Goal: Task Accomplishment & Management: Check status

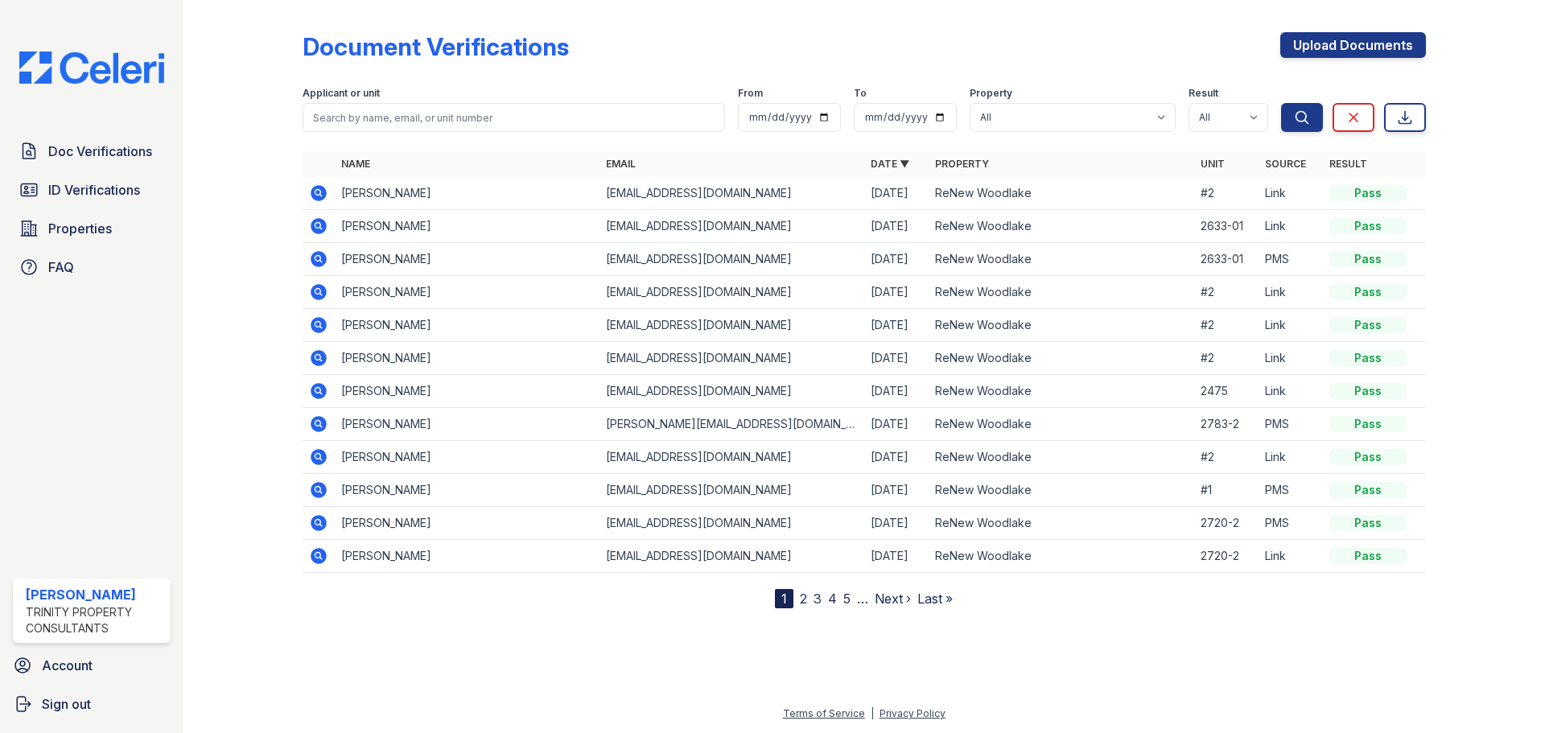
click at [319, 198] on icon at bounding box center [319, 193] width 16 height 16
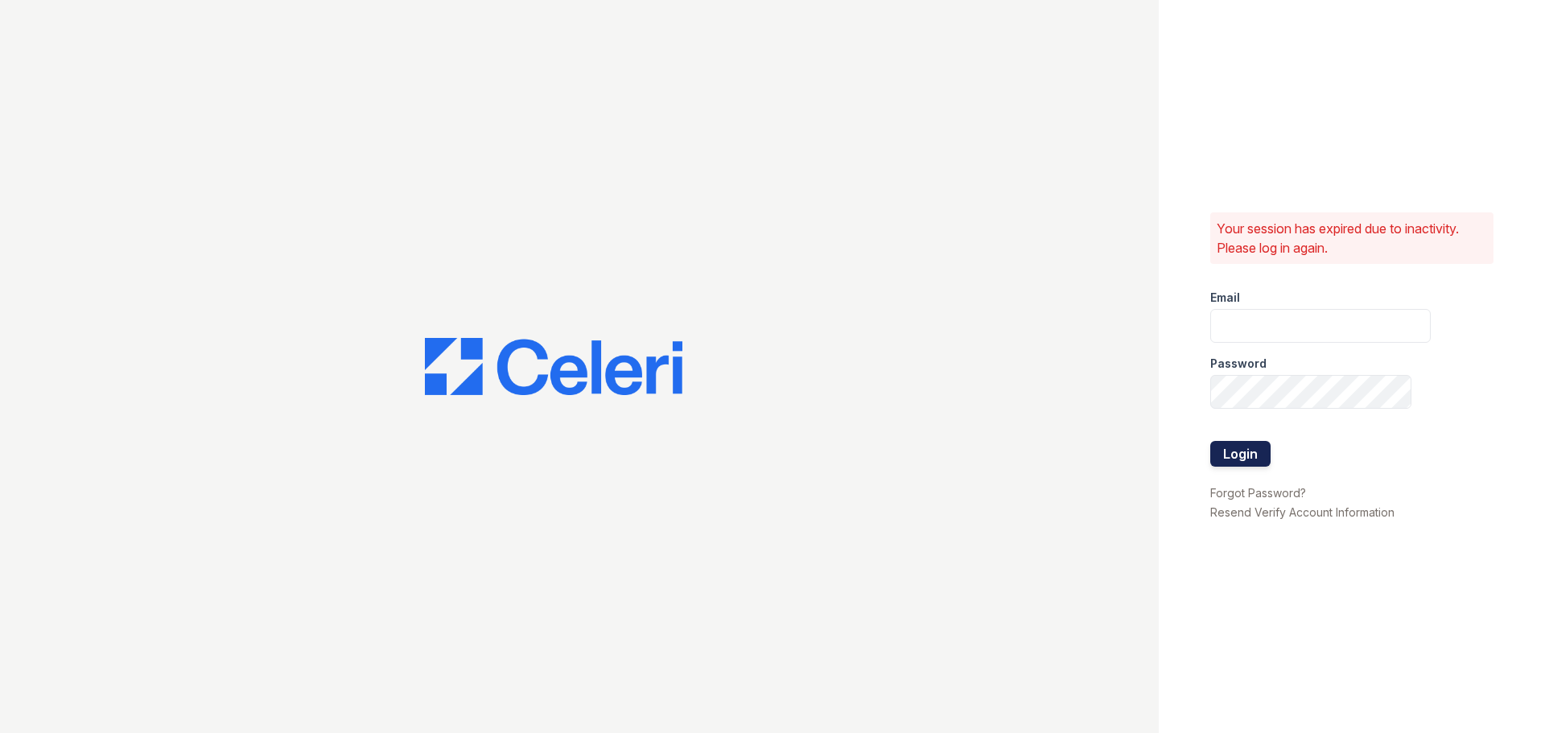
type input "ckeena@trinity-pm.com"
click at [1255, 451] on button "Login" at bounding box center [1240, 454] width 60 height 26
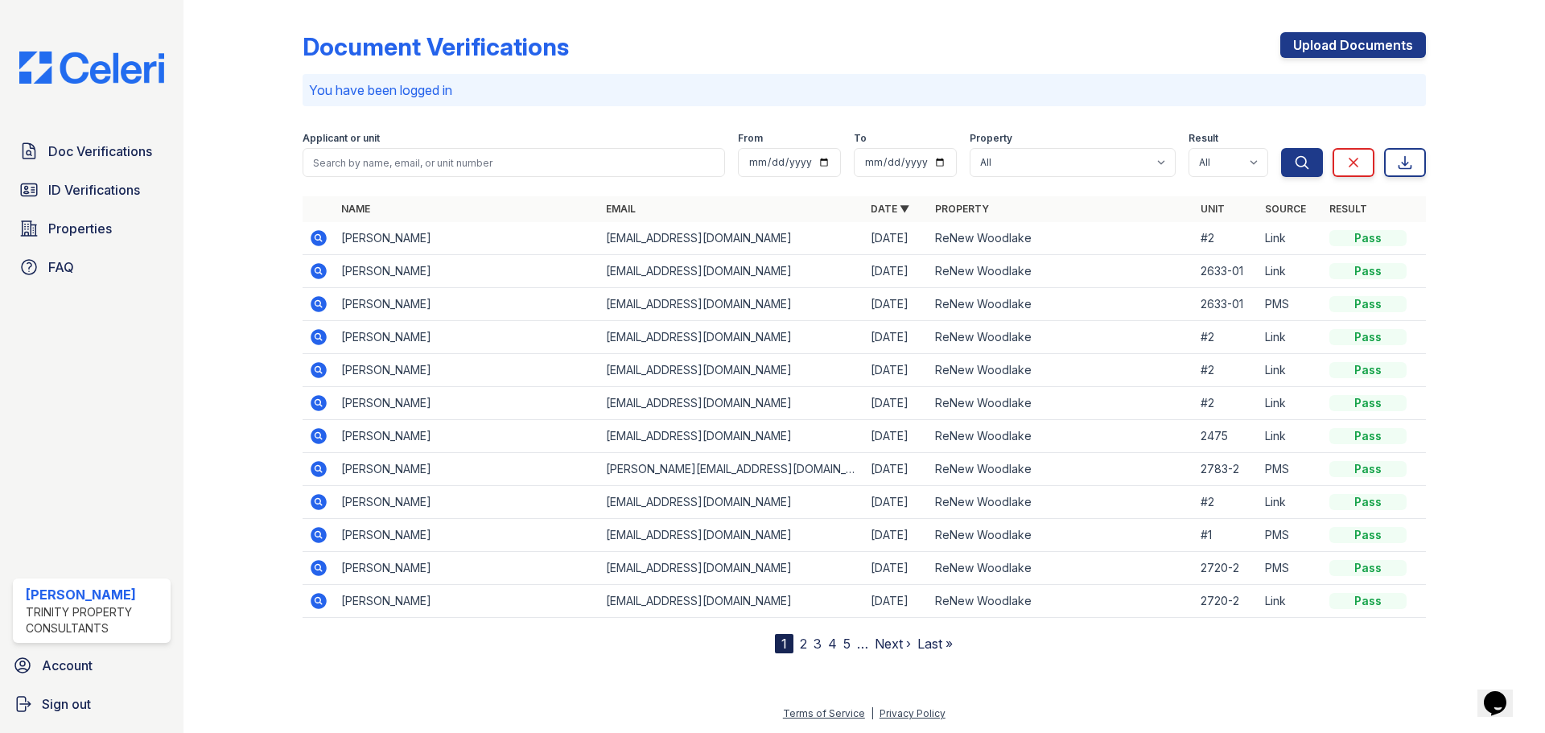
click at [295, 229] on div at bounding box center [255, 329] width 93 height 647
click at [315, 233] on icon at bounding box center [319, 238] width 16 height 16
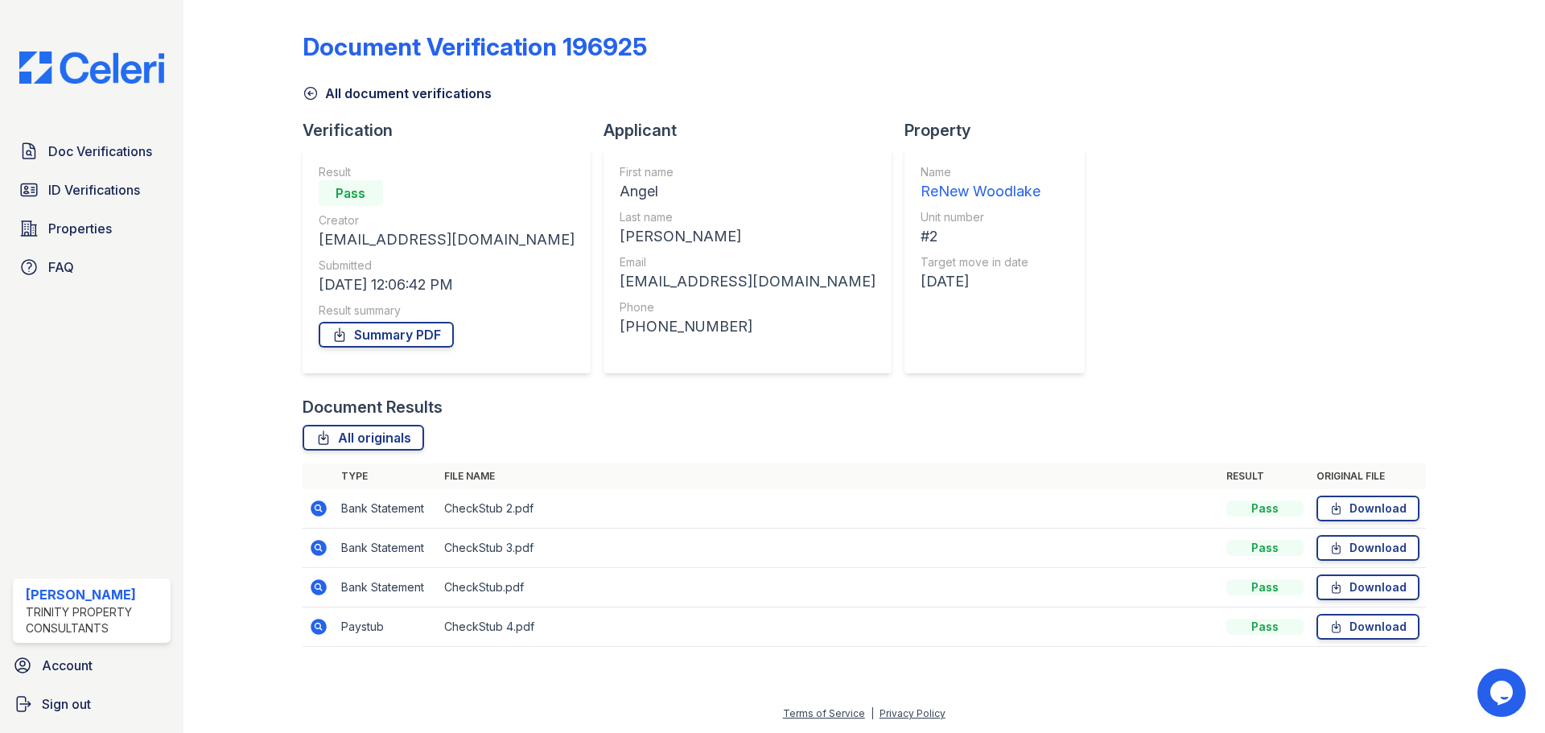
click at [326, 588] on icon at bounding box center [319, 587] width 16 height 16
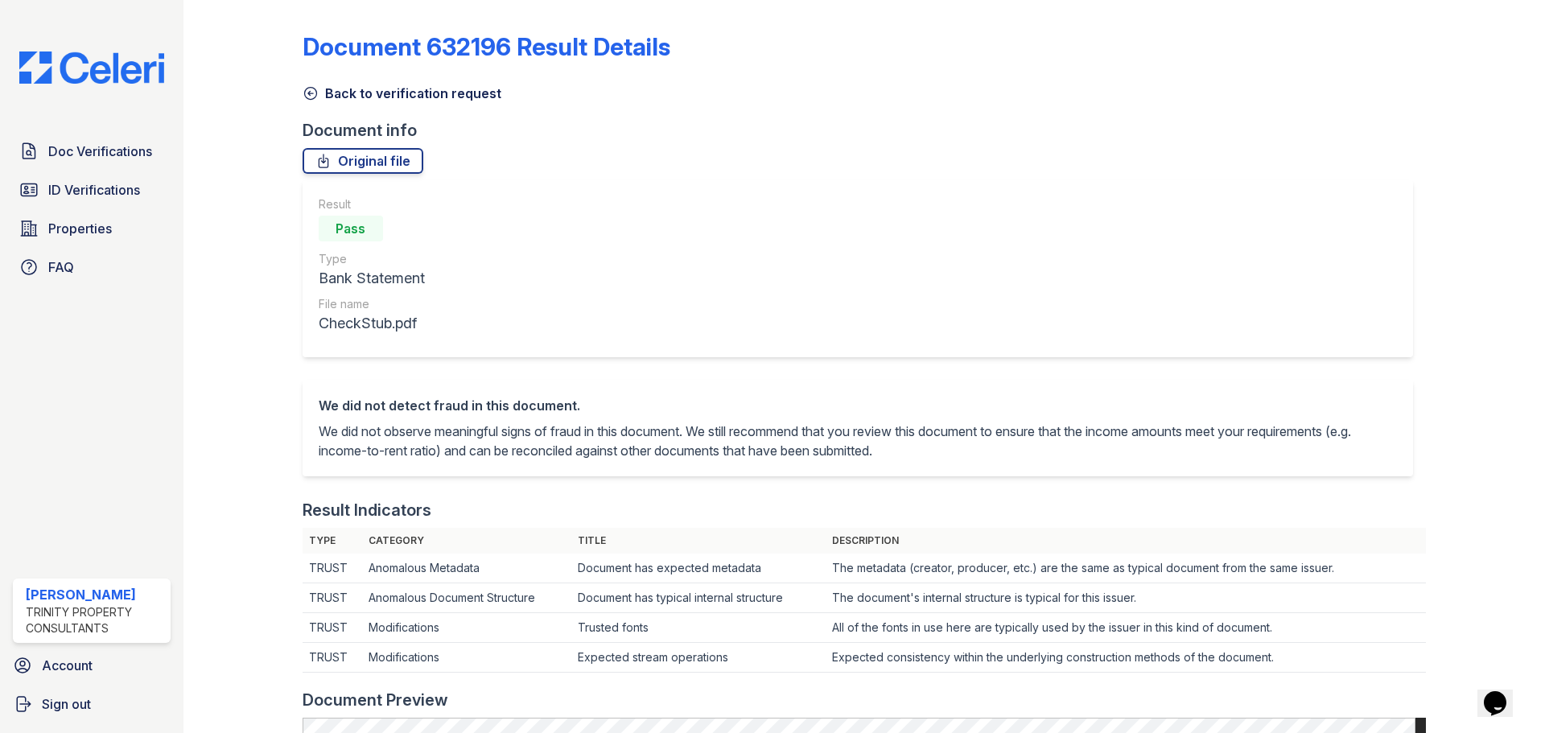
click at [313, 89] on icon at bounding box center [311, 93] width 16 height 16
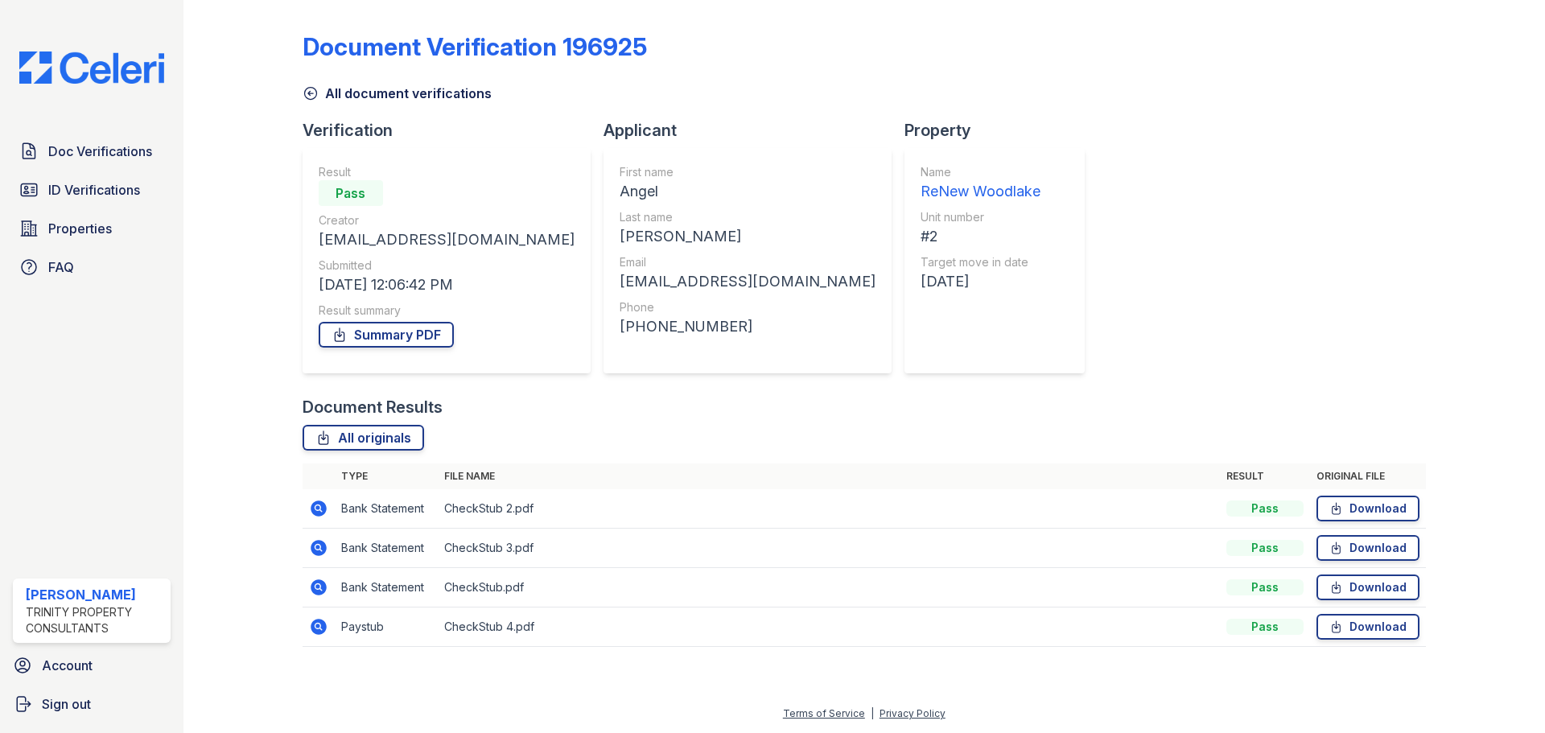
click at [315, 516] on icon at bounding box center [318, 508] width 19 height 19
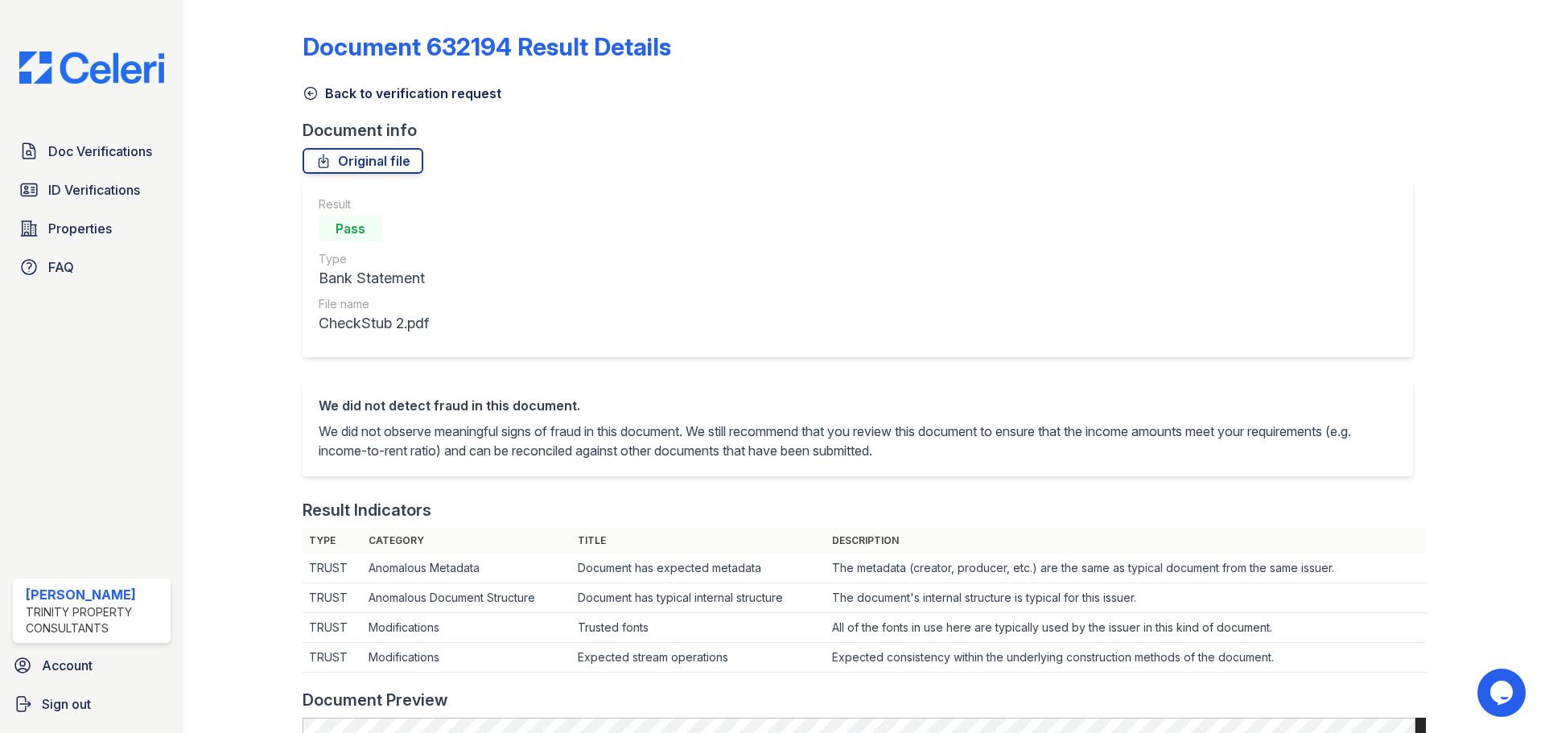
click at [303, 87] on icon at bounding box center [311, 93] width 16 height 16
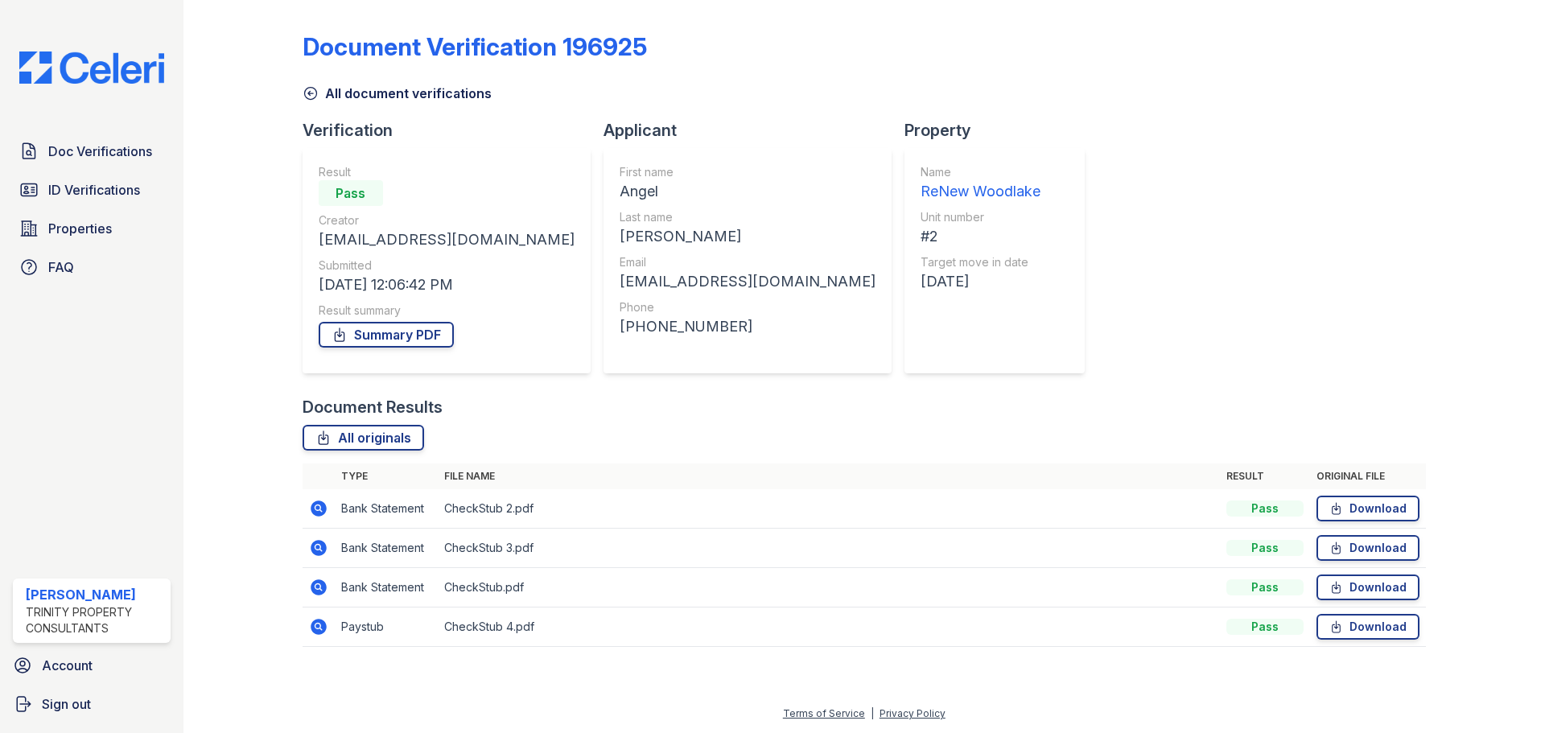
click at [324, 538] on td at bounding box center [319, 548] width 32 height 39
click at [313, 542] on icon at bounding box center [318, 547] width 19 height 19
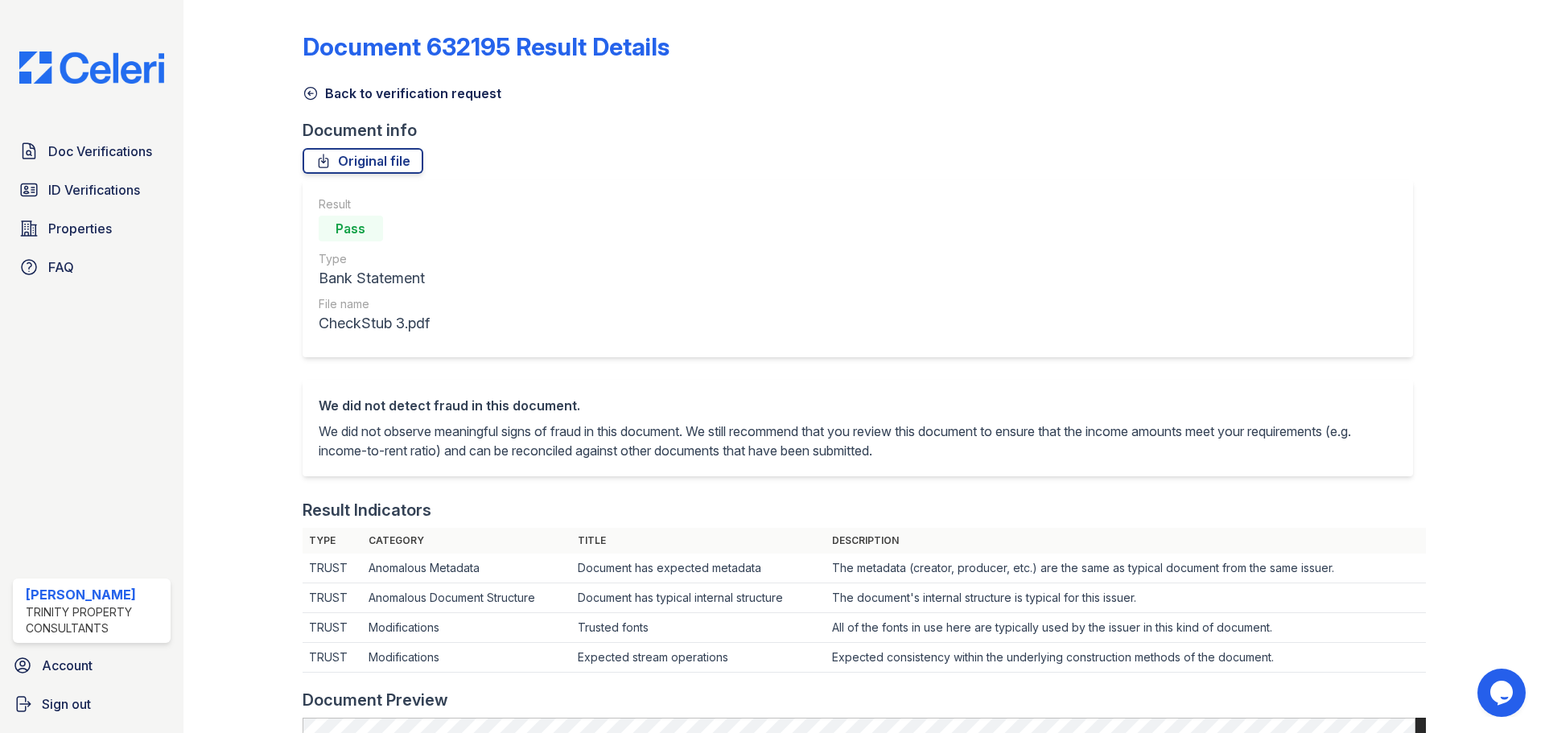
click at [303, 89] on icon at bounding box center [311, 93] width 16 height 16
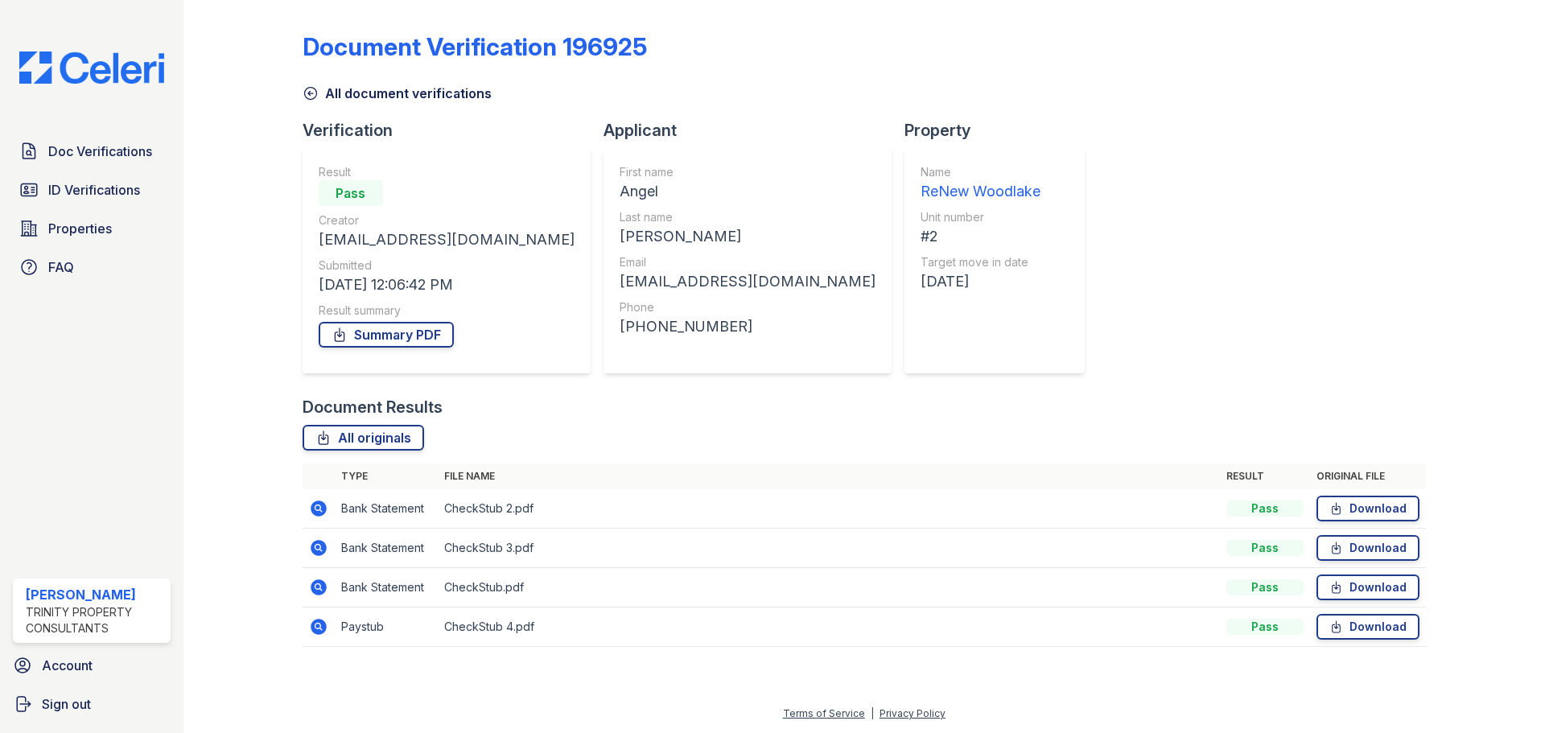
click at [320, 625] on icon at bounding box center [318, 626] width 19 height 19
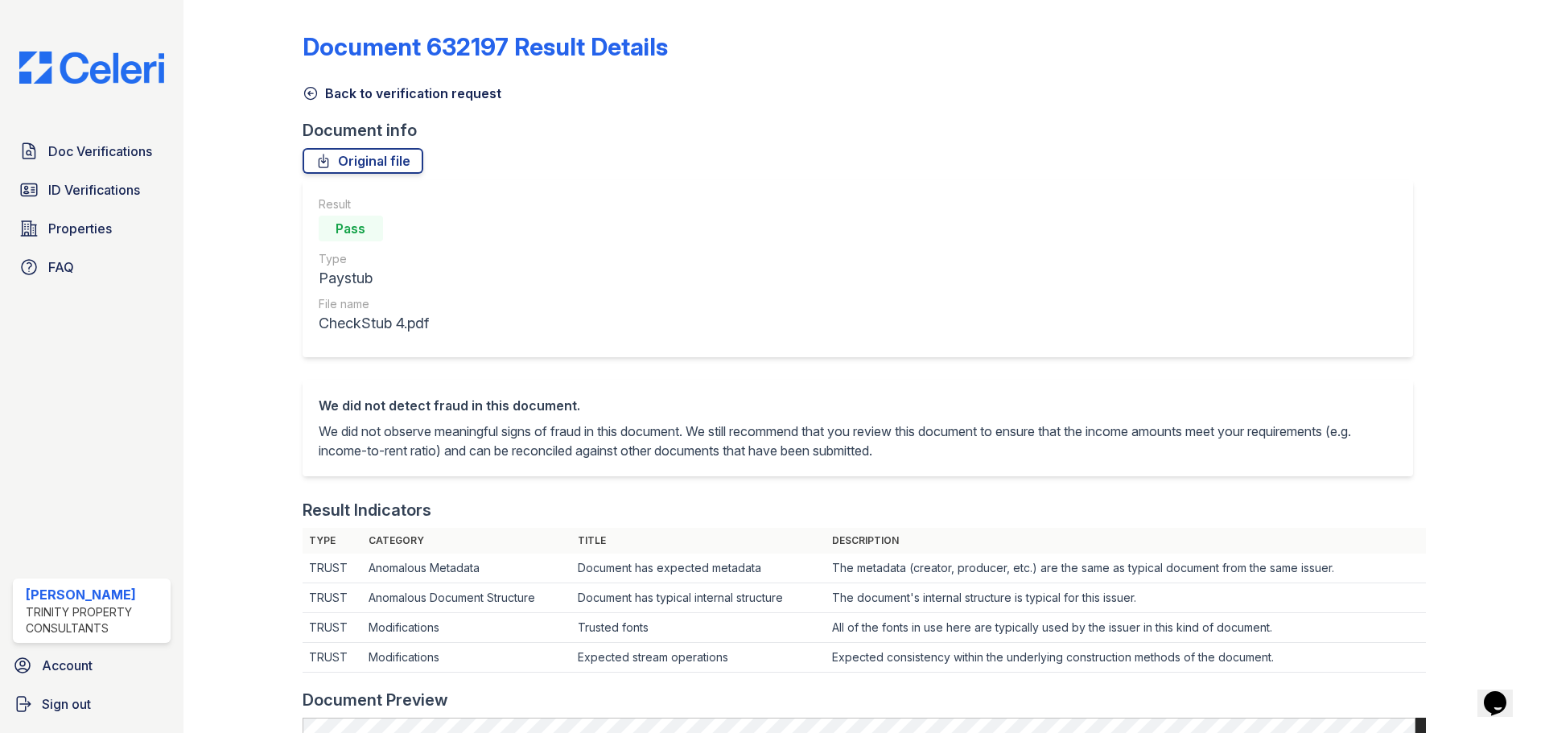
click at [311, 87] on icon at bounding box center [311, 93] width 16 height 16
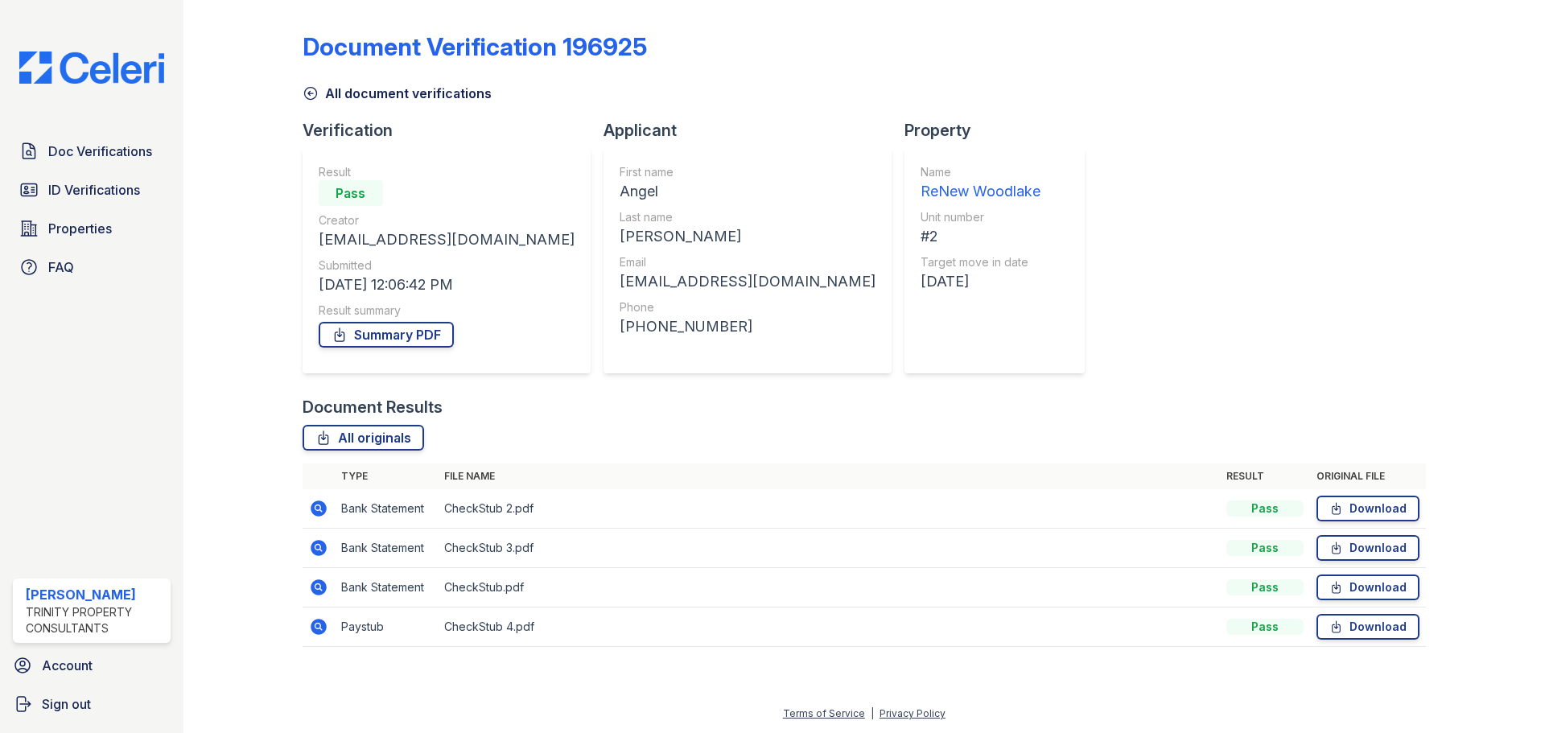
click at [311, 93] on icon at bounding box center [311, 93] width 16 height 16
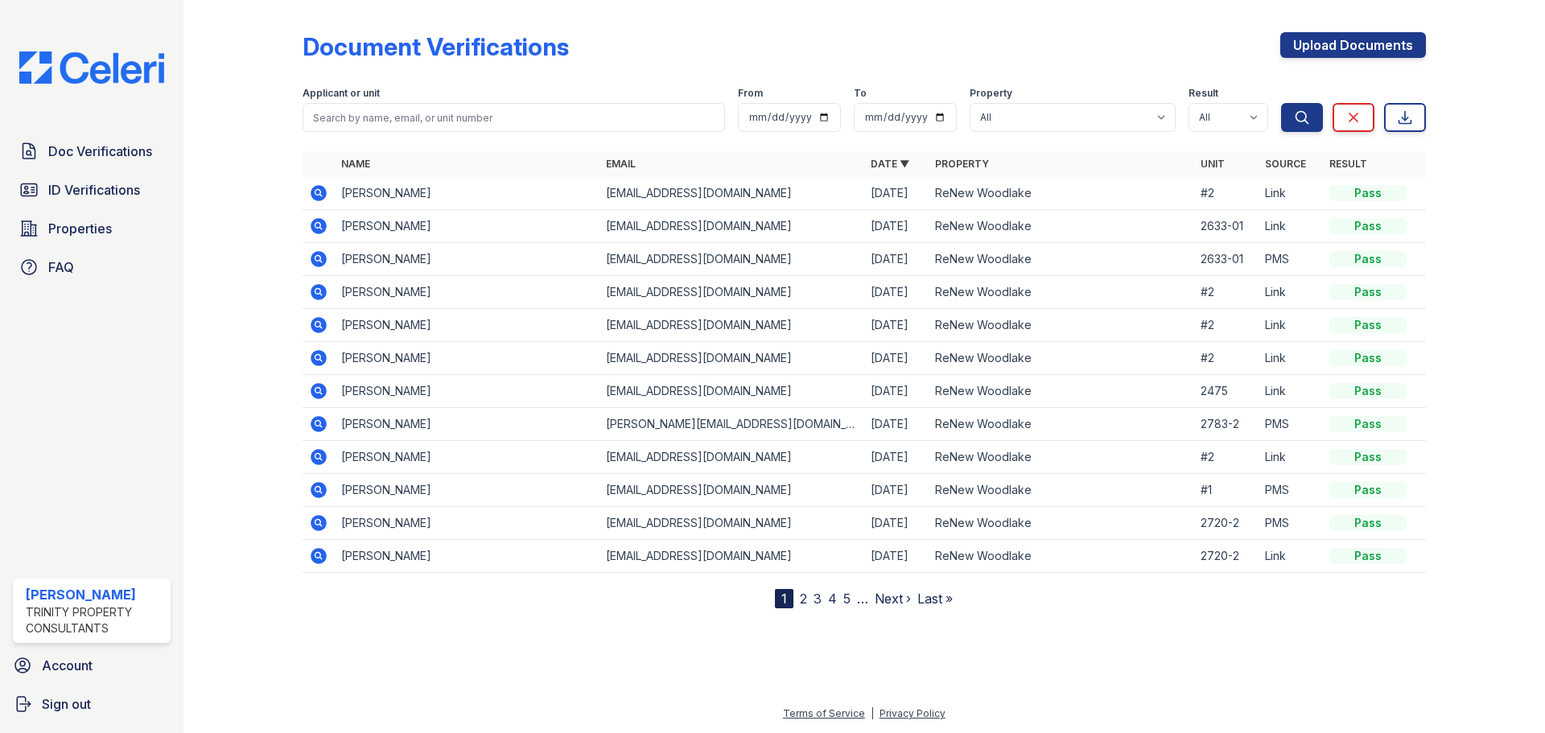
click at [317, 295] on icon at bounding box center [319, 292] width 16 height 16
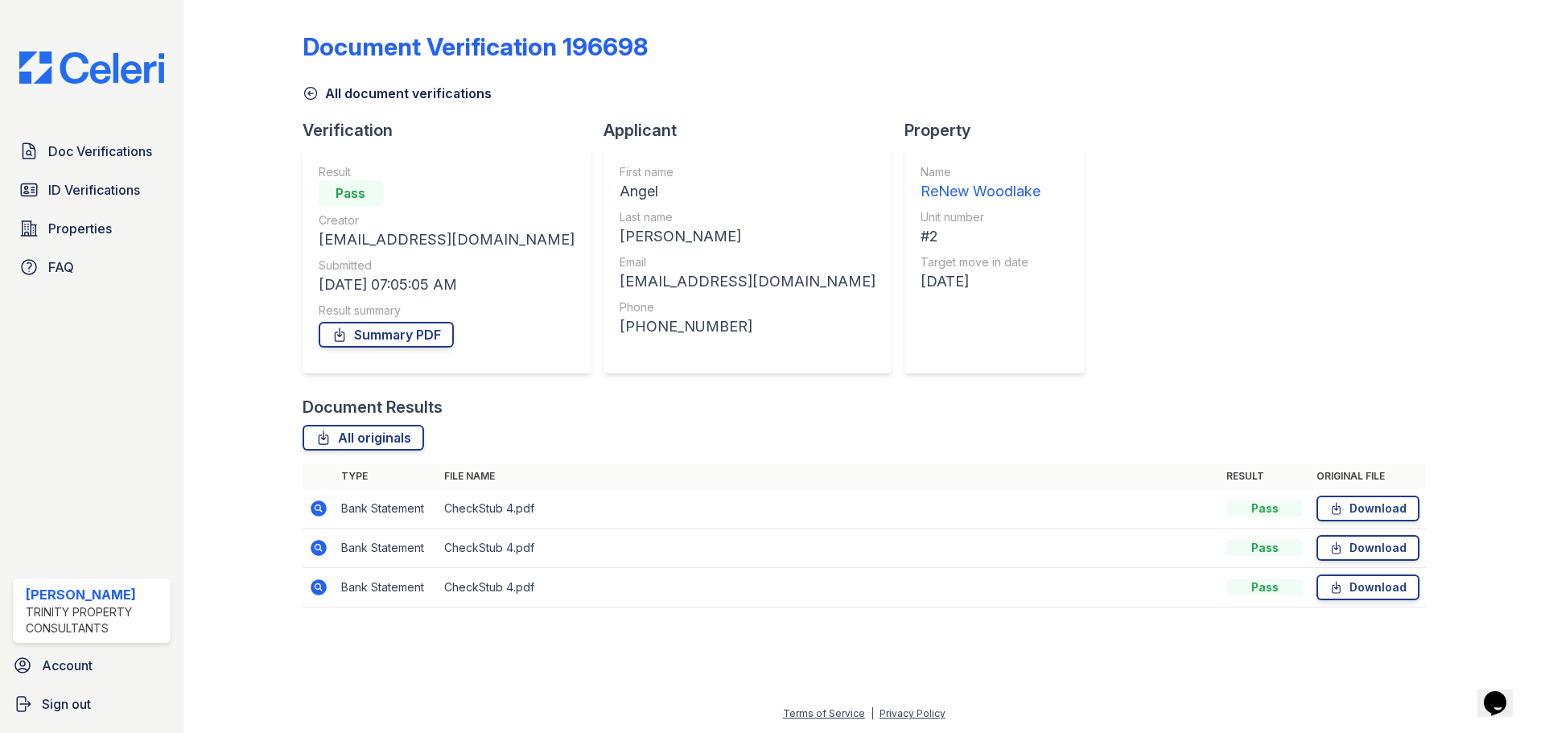
click at [319, 510] on icon at bounding box center [318, 508] width 19 height 19
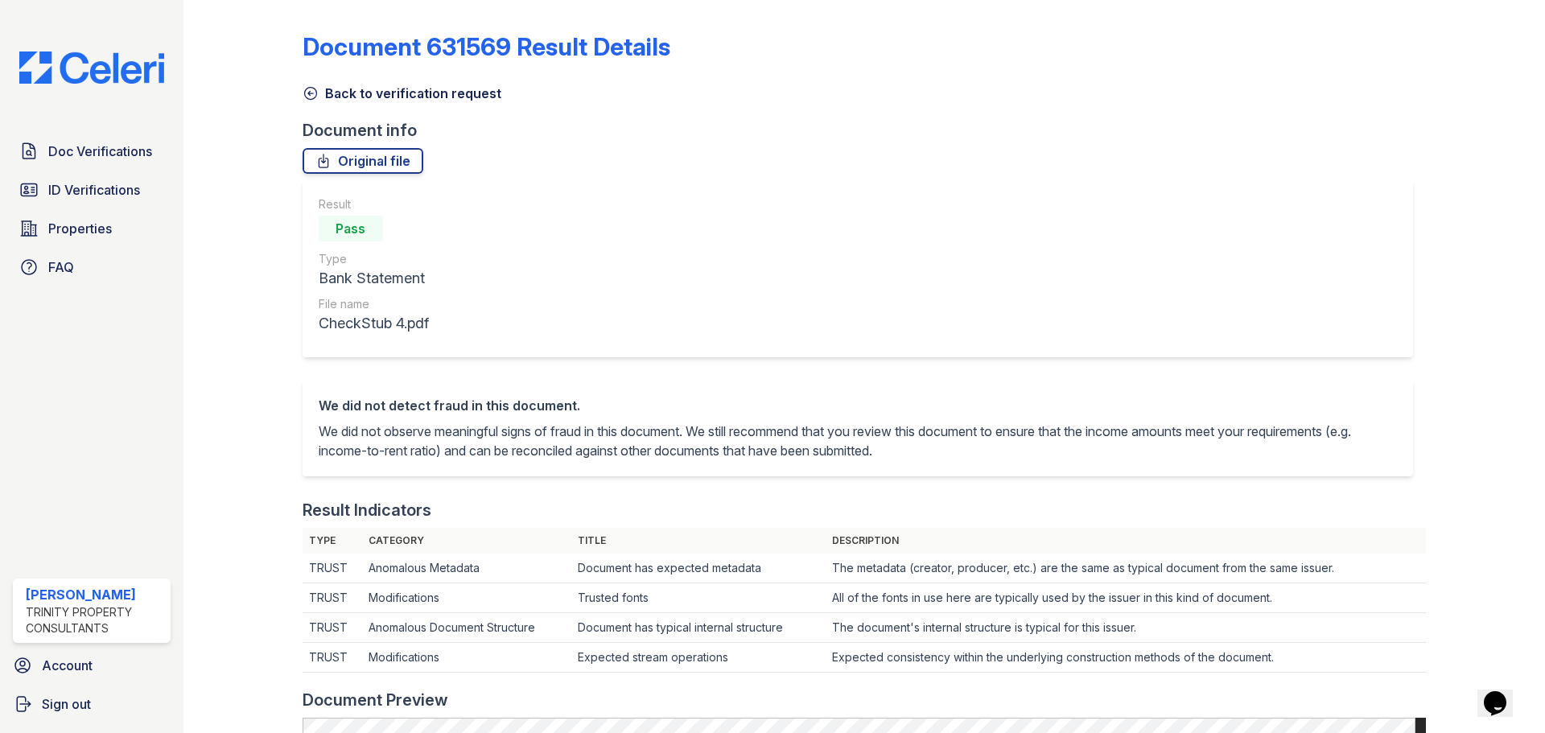
click at [312, 89] on icon at bounding box center [311, 93] width 16 height 16
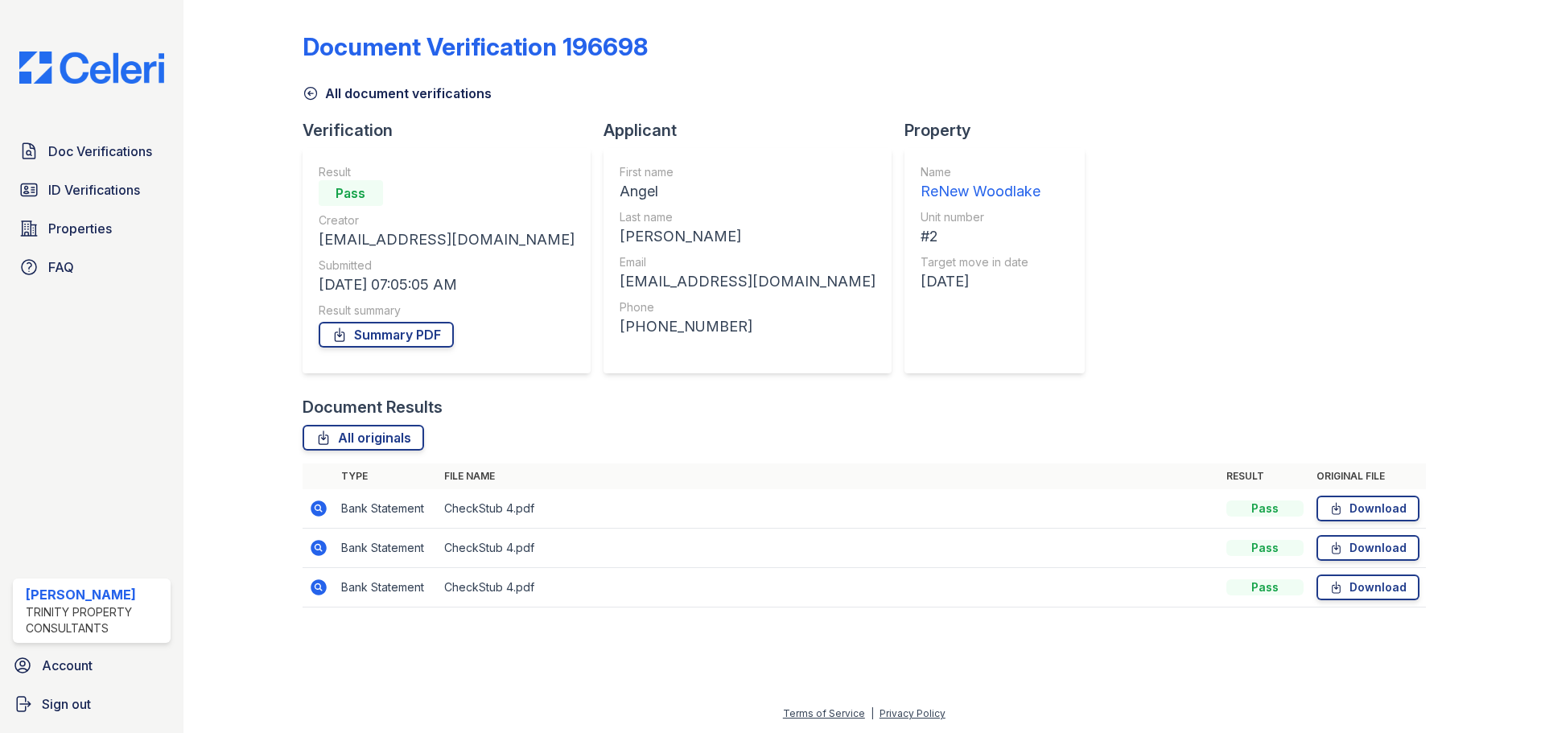
click at [323, 553] on icon at bounding box center [319, 548] width 16 height 16
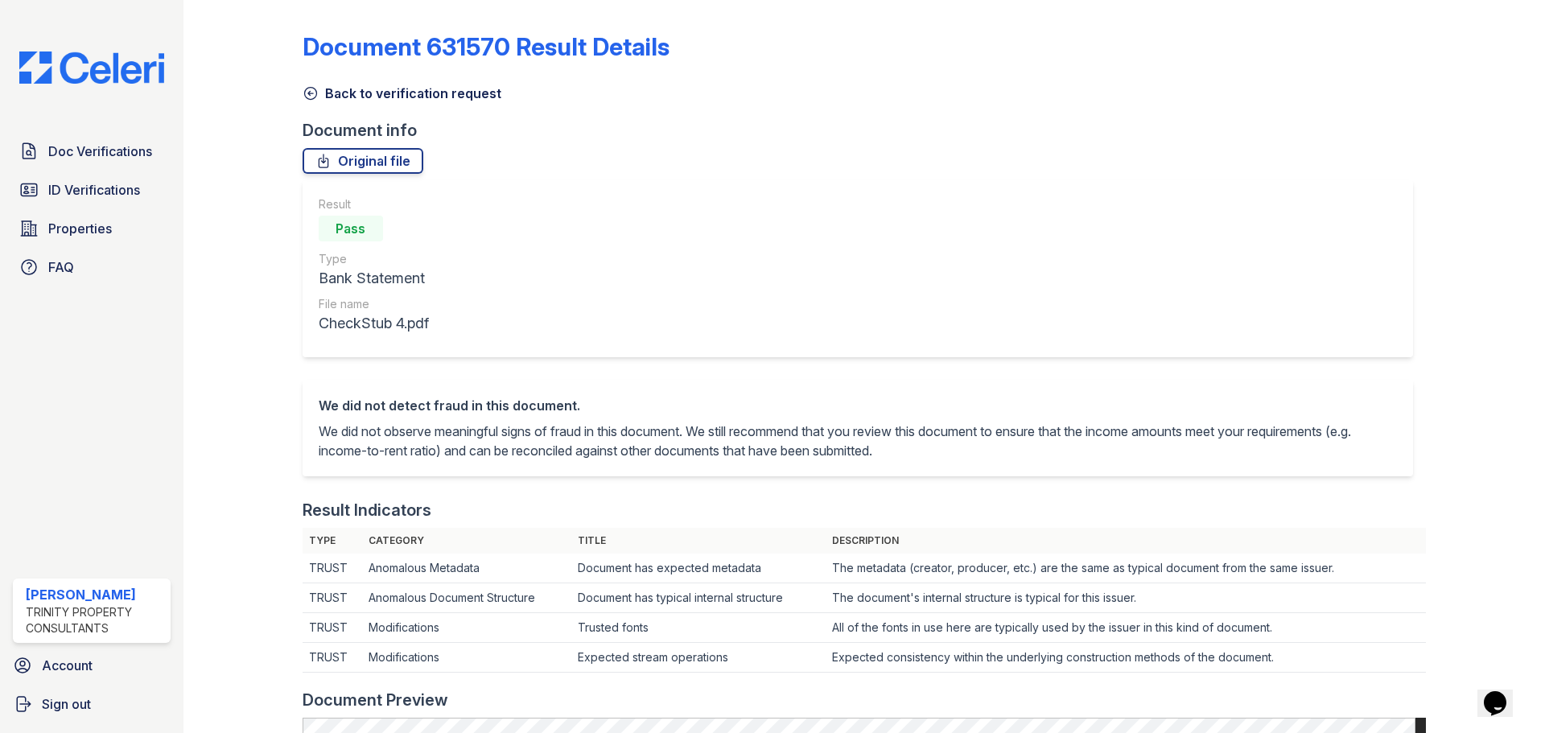
click at [311, 102] on link "Back to verification request" at bounding box center [402, 93] width 199 height 19
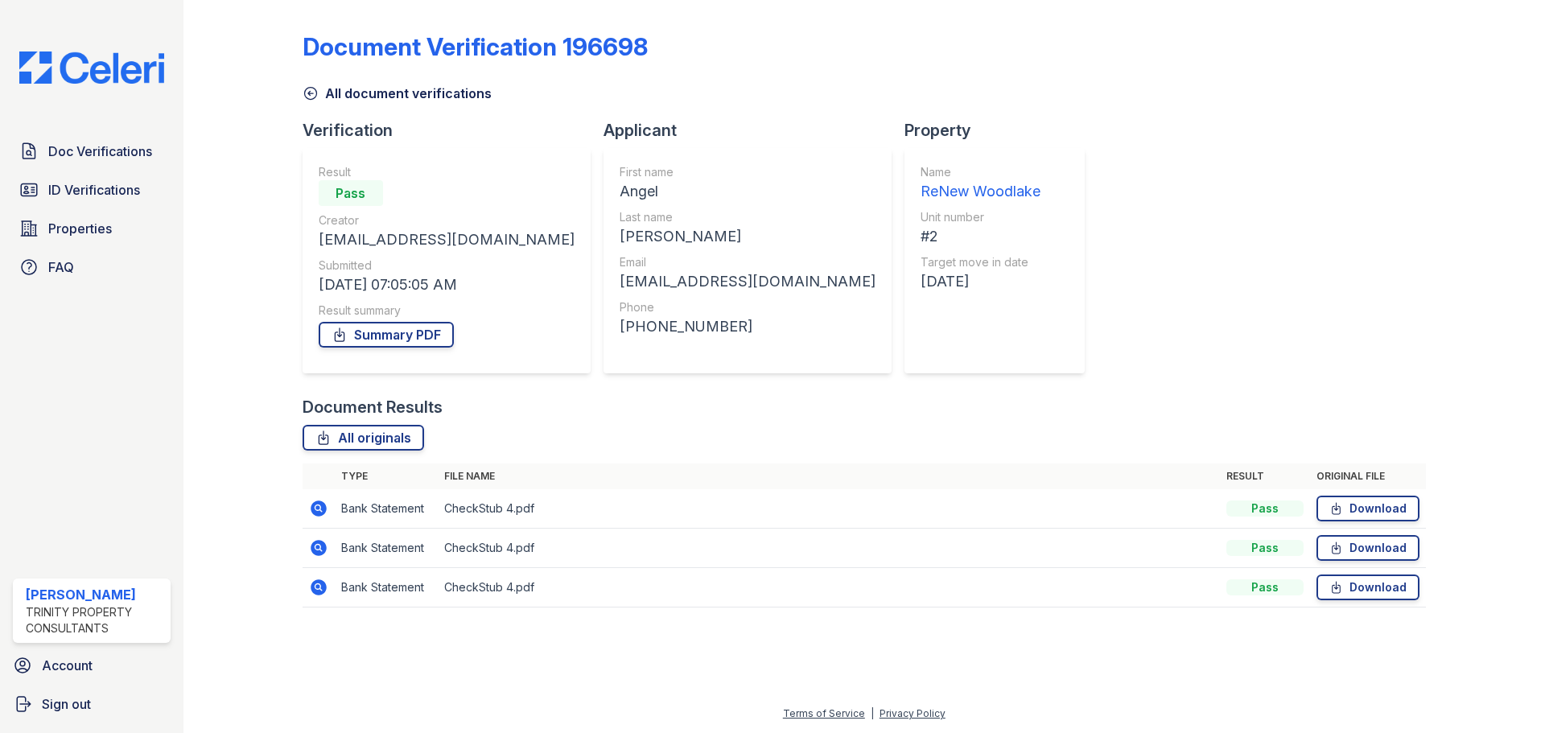
click at [317, 99] on icon at bounding box center [311, 93] width 16 height 16
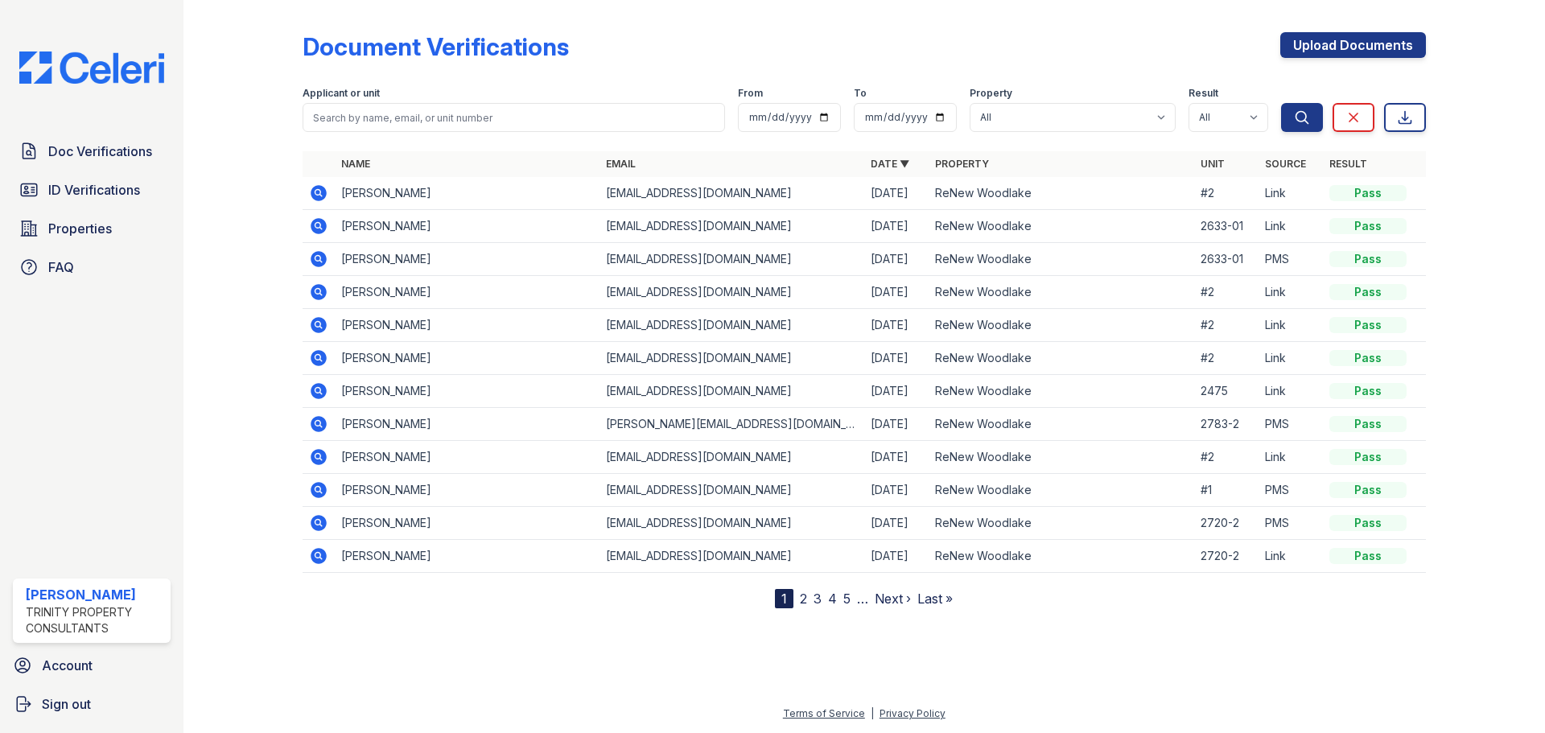
click at [324, 326] on icon at bounding box center [319, 325] width 16 height 16
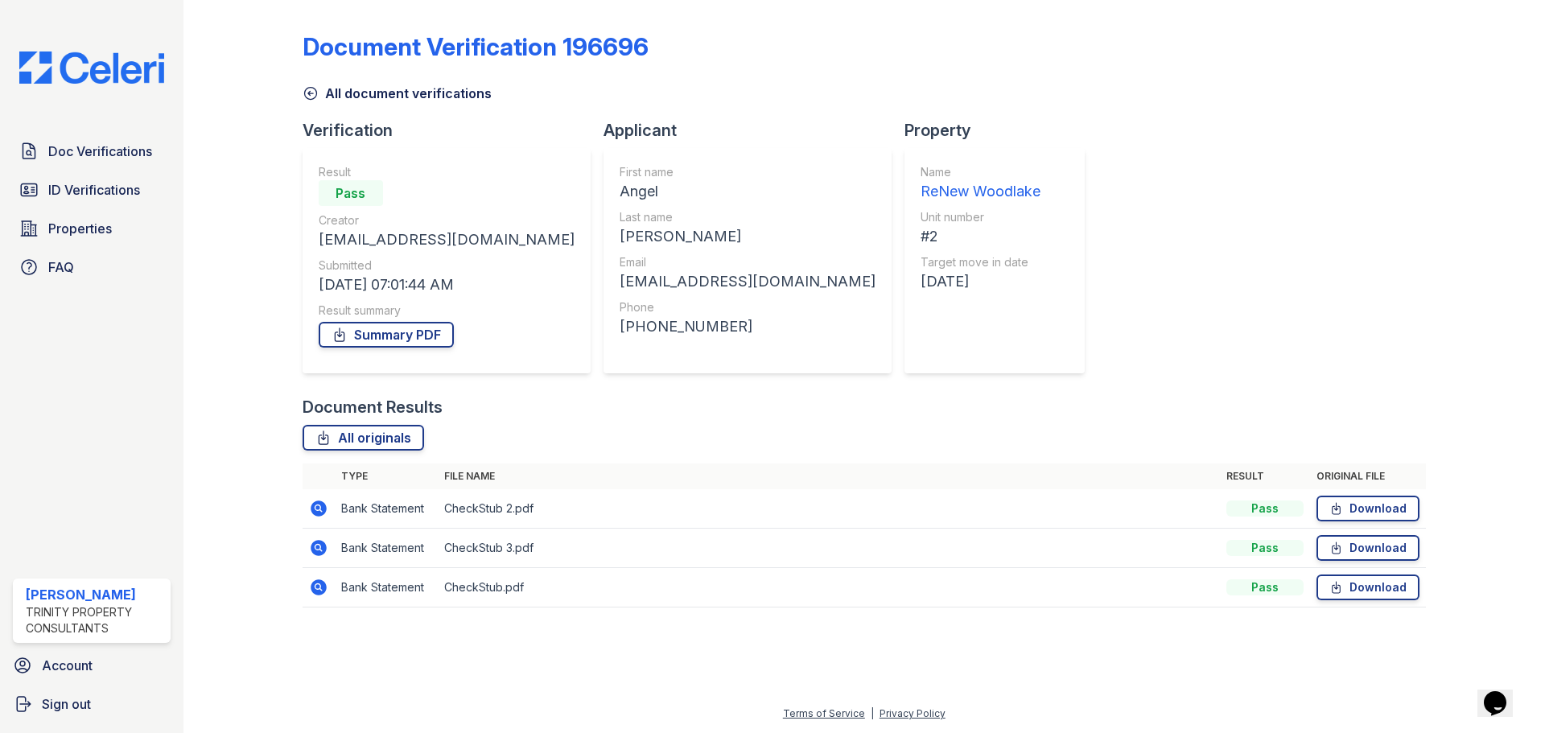
click at [330, 592] on td at bounding box center [319, 587] width 32 height 39
click at [328, 590] on icon at bounding box center [318, 587] width 19 height 19
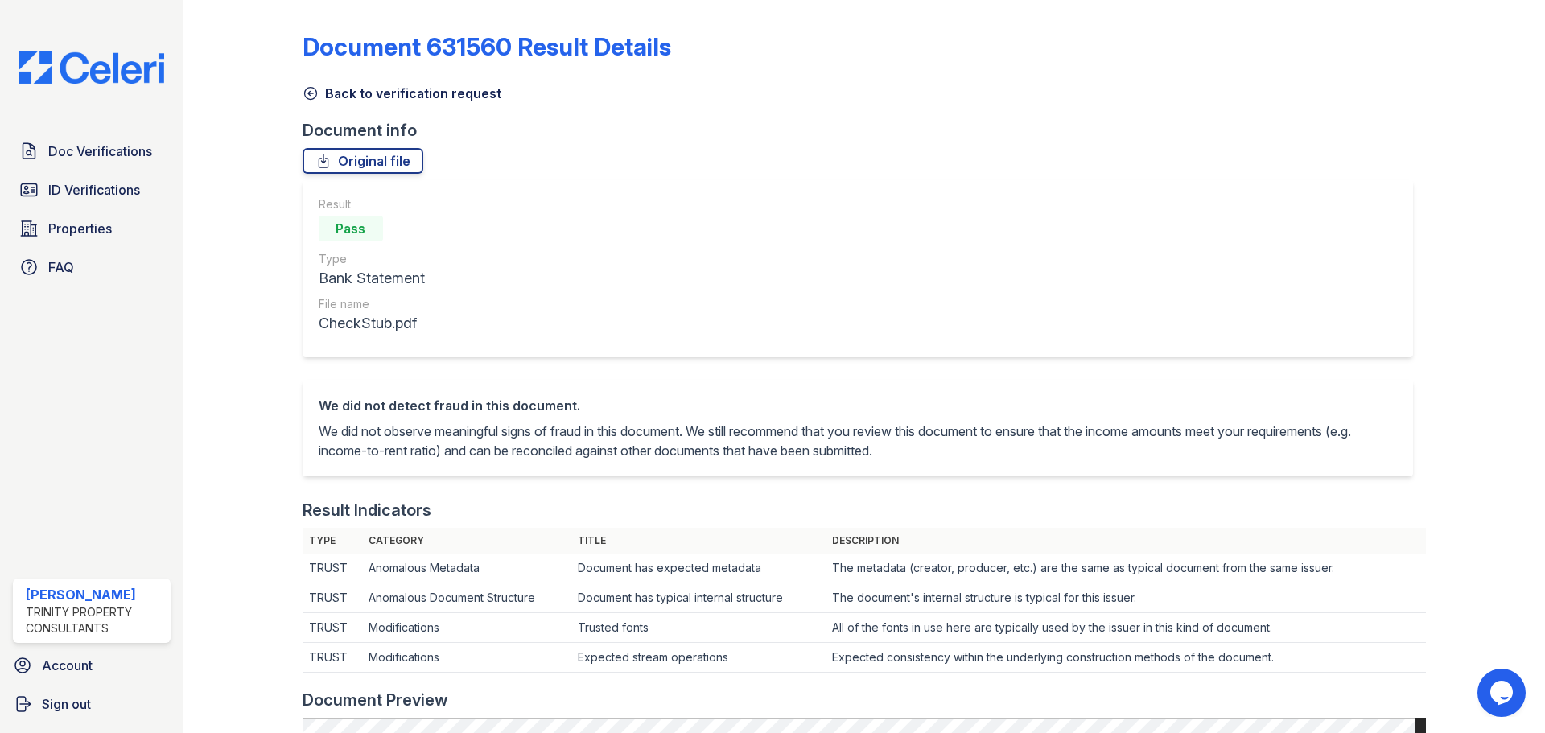
click at [307, 95] on icon at bounding box center [311, 93] width 16 height 16
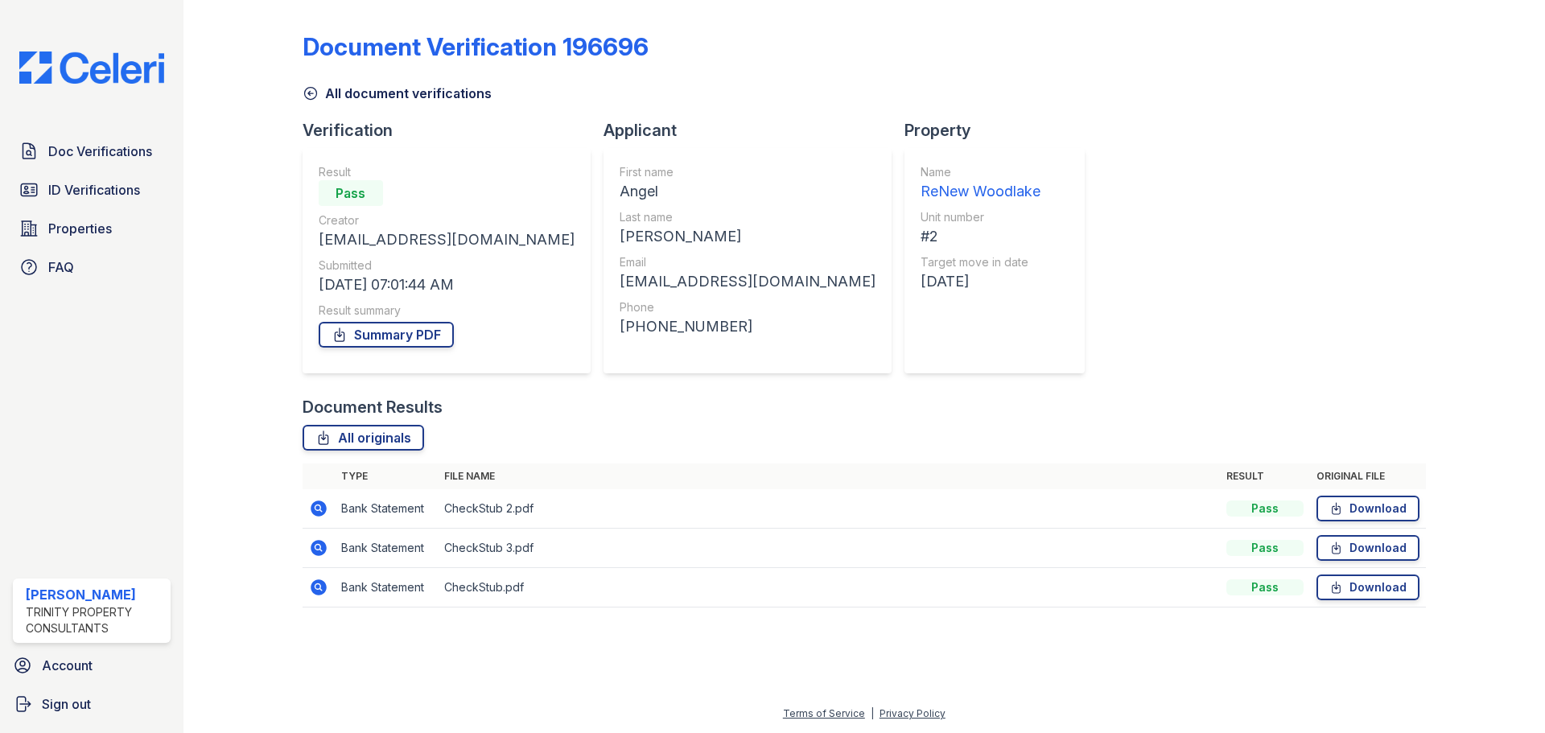
click at [311, 93] on icon at bounding box center [310, 94] width 12 height 12
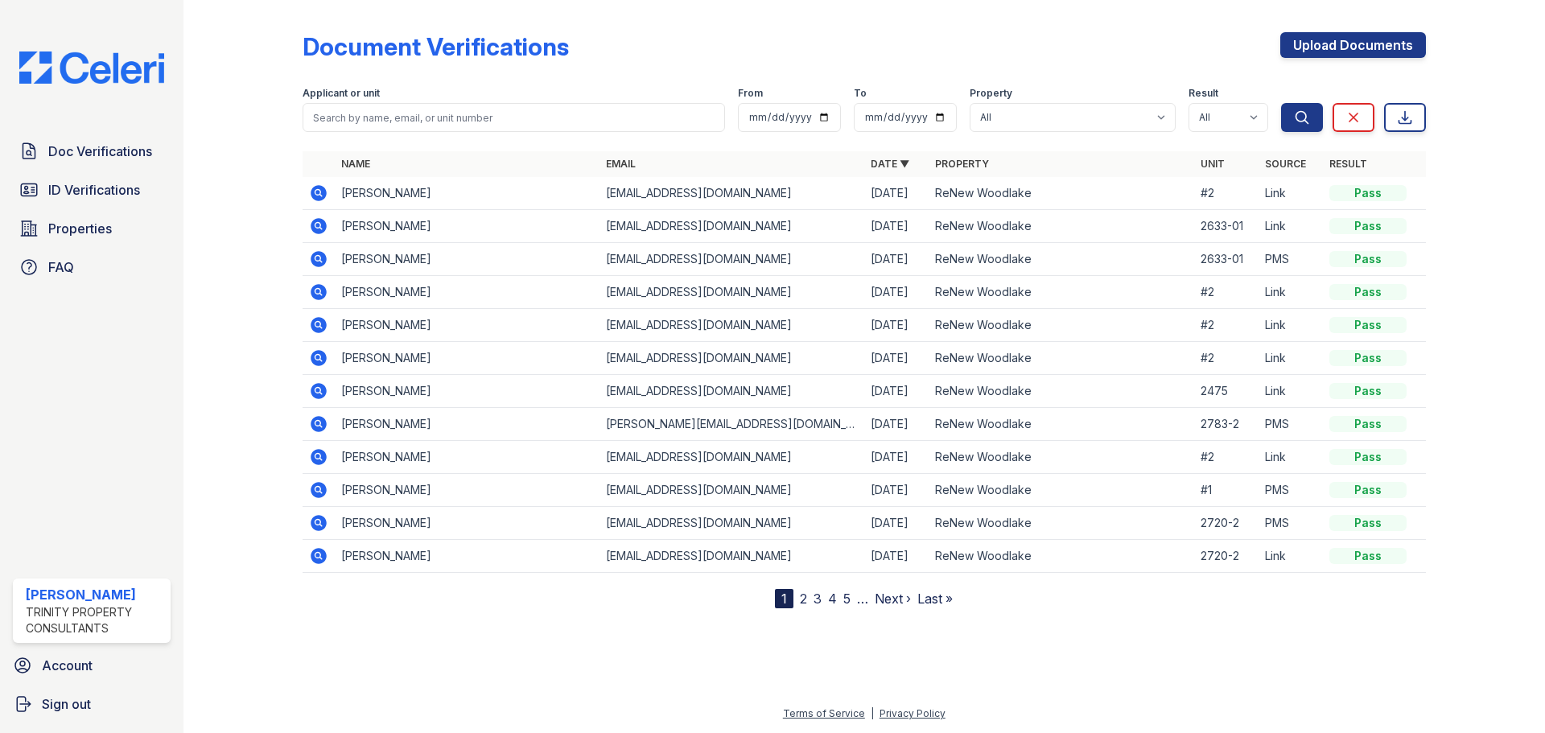
click at [325, 357] on icon at bounding box center [319, 358] width 16 height 16
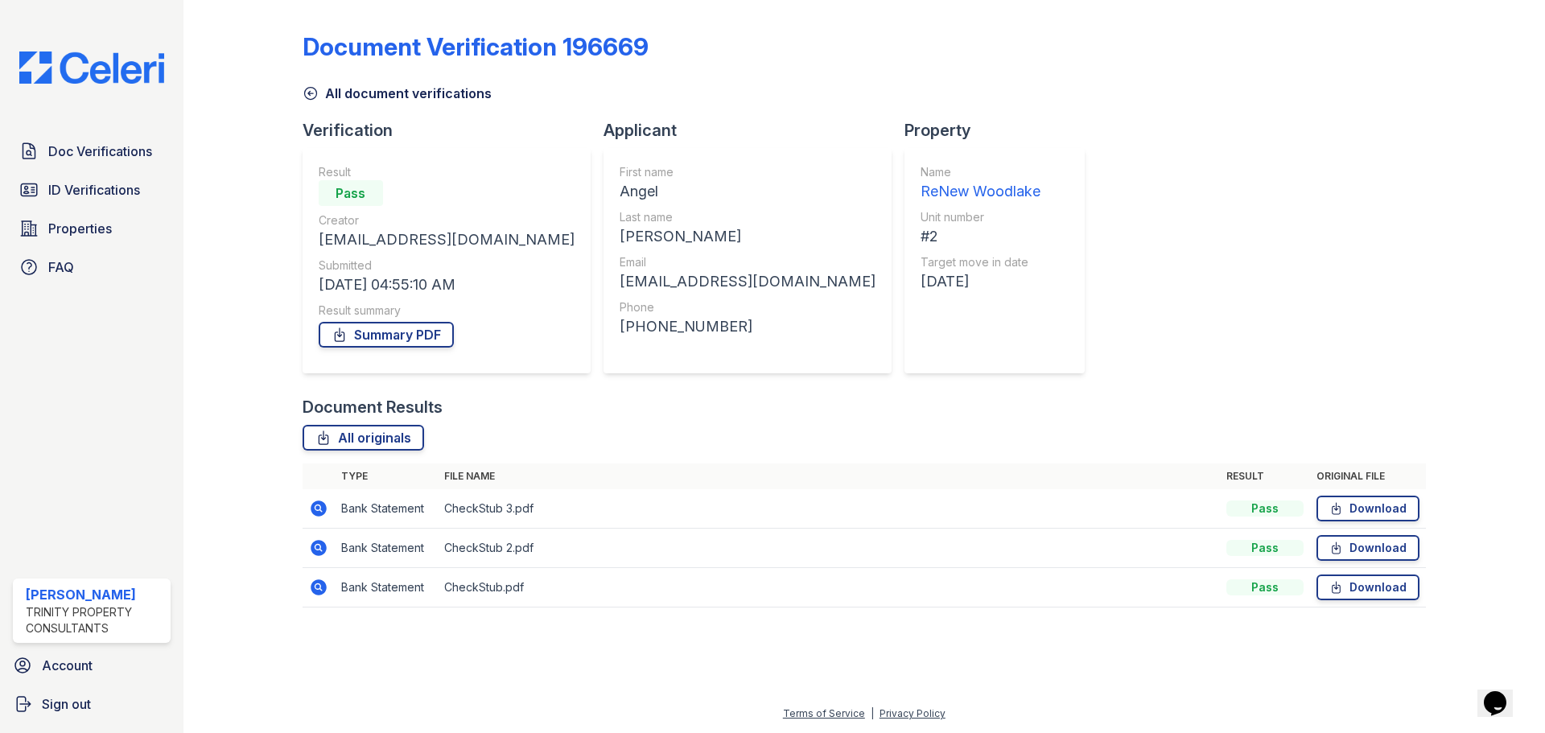
click at [323, 588] on icon at bounding box center [319, 587] width 16 height 16
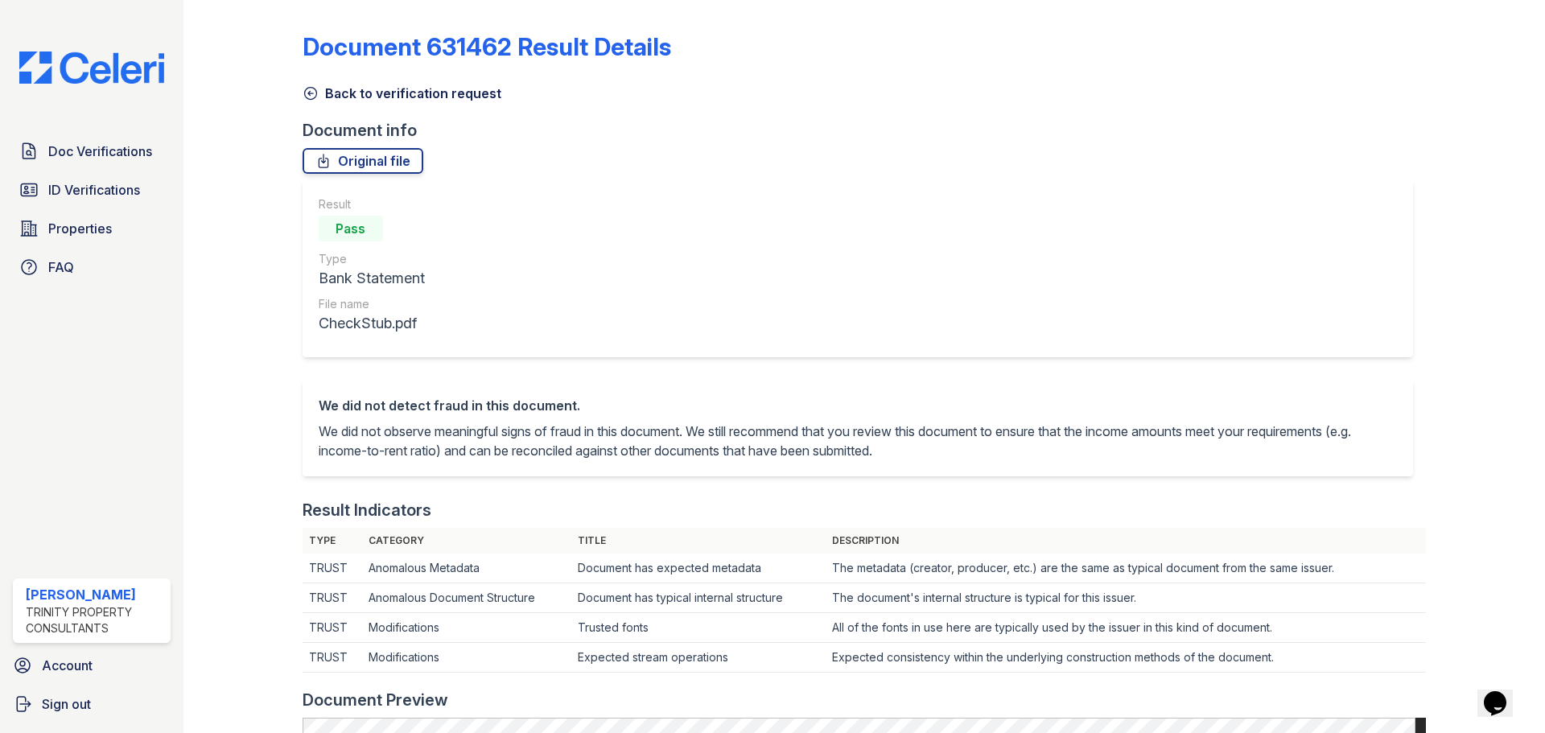
click at [303, 93] on icon at bounding box center [311, 93] width 16 height 16
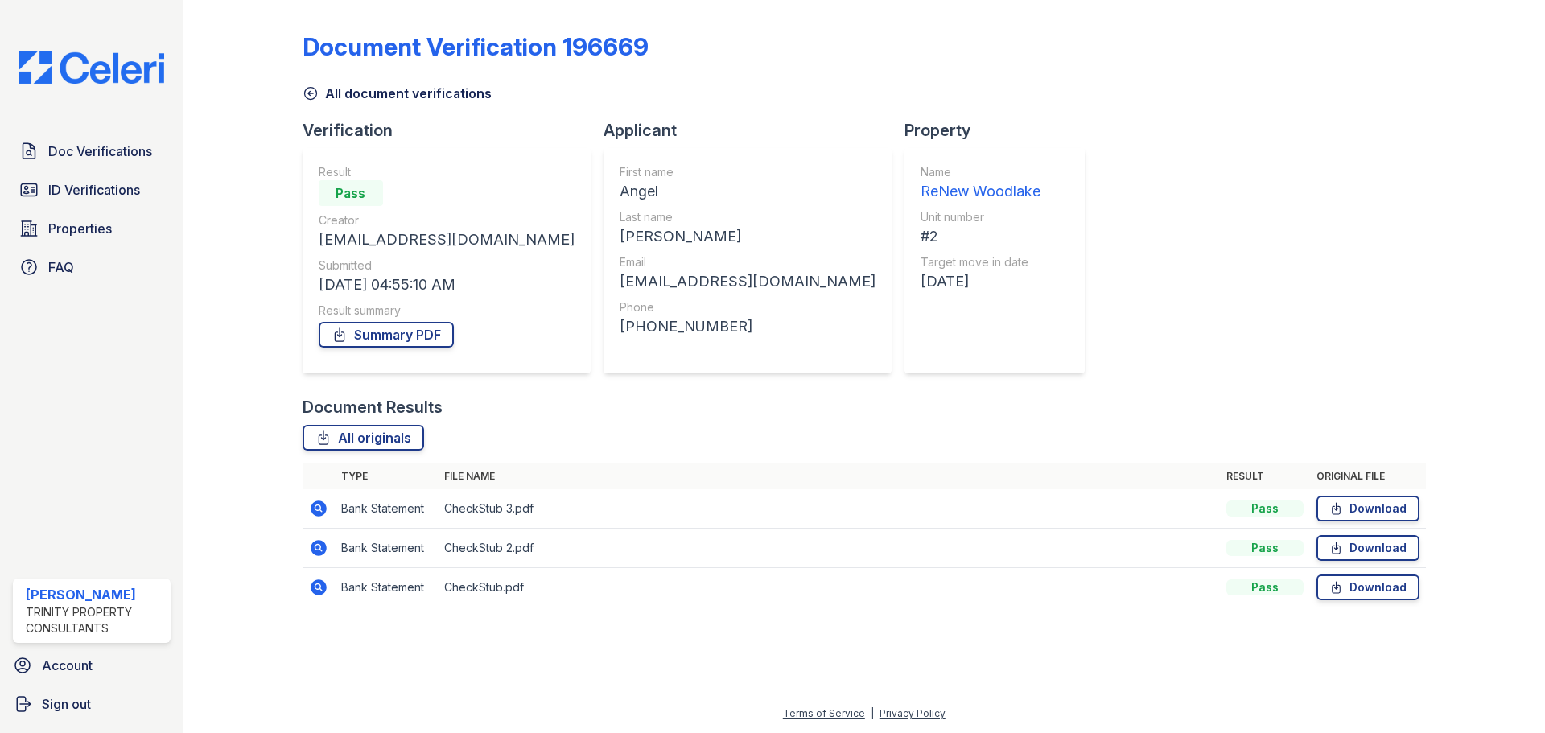
click at [311, 94] on icon at bounding box center [311, 93] width 16 height 16
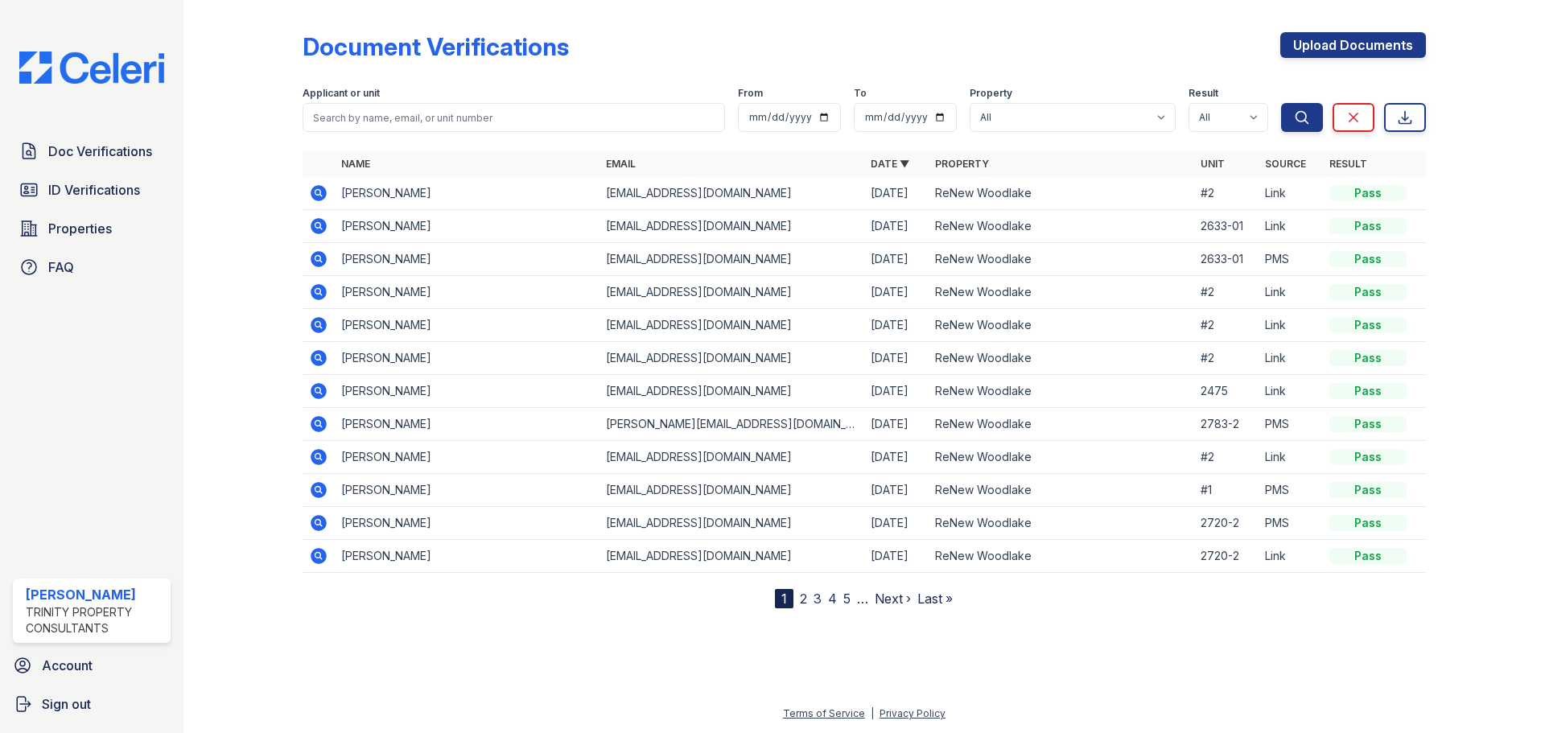
click at [319, 460] on icon at bounding box center [319, 457] width 16 height 16
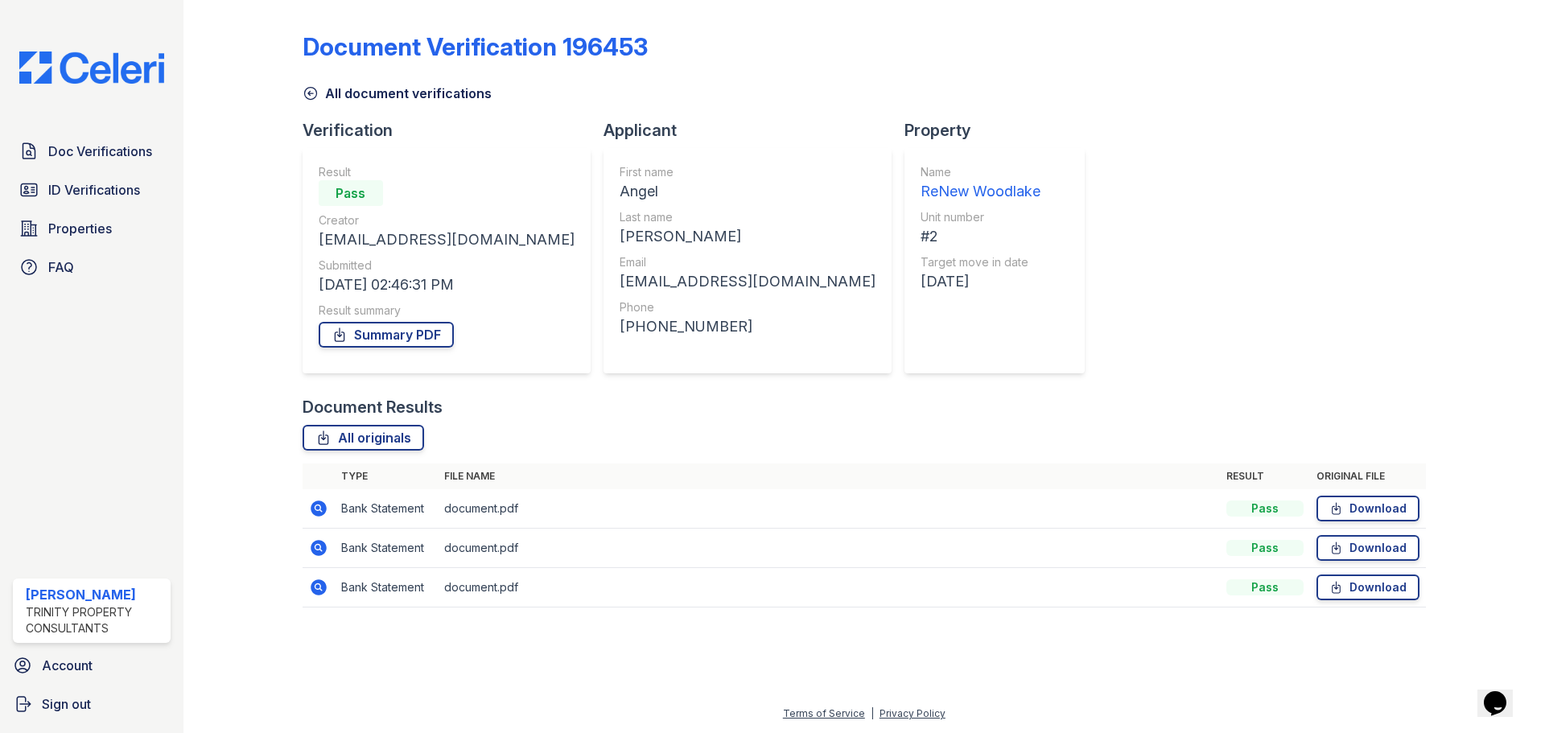
click at [311, 506] on icon at bounding box center [319, 509] width 16 height 16
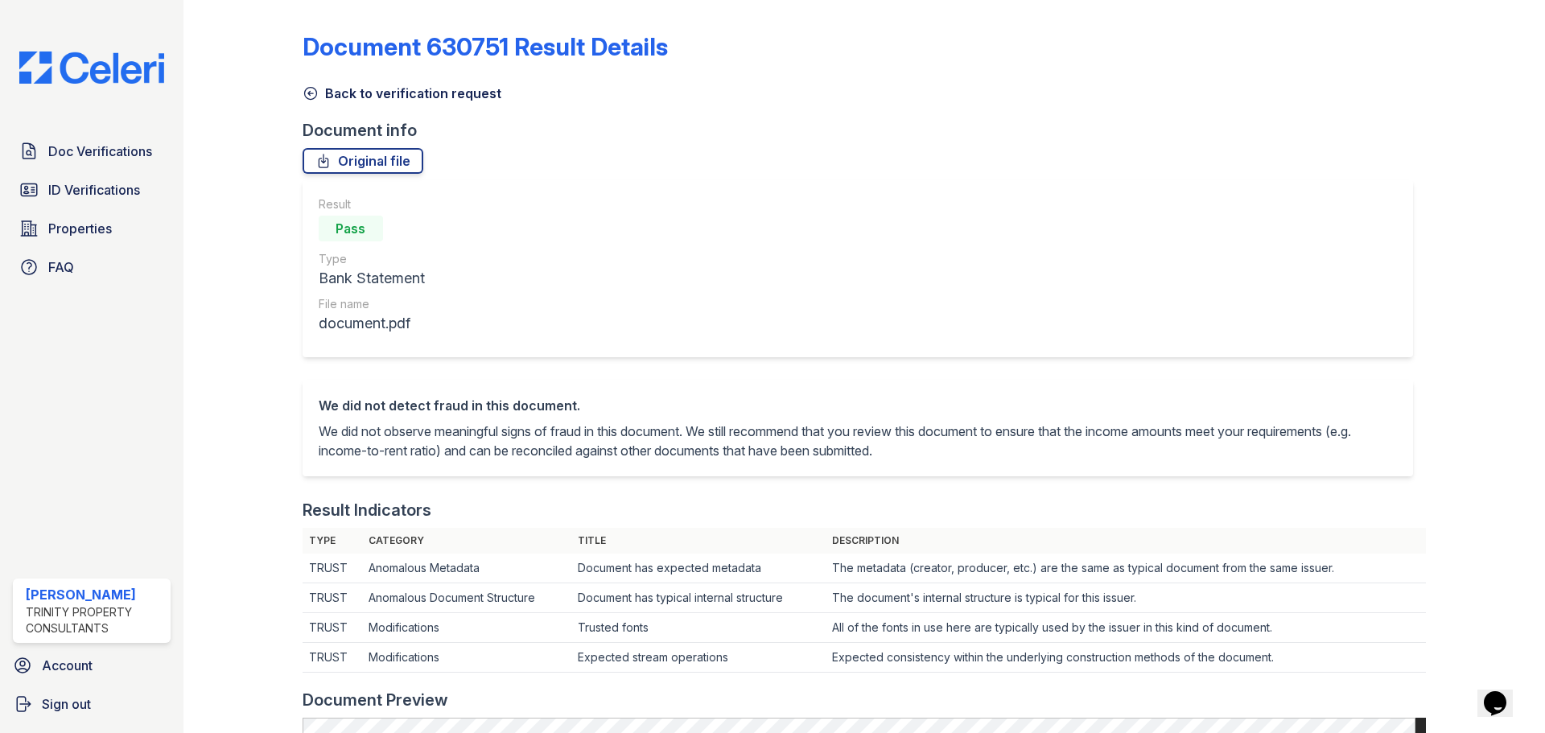
click at [298, 90] on div at bounding box center [255, 728] width 93 height 1445
click at [306, 90] on icon at bounding box center [311, 93] width 16 height 16
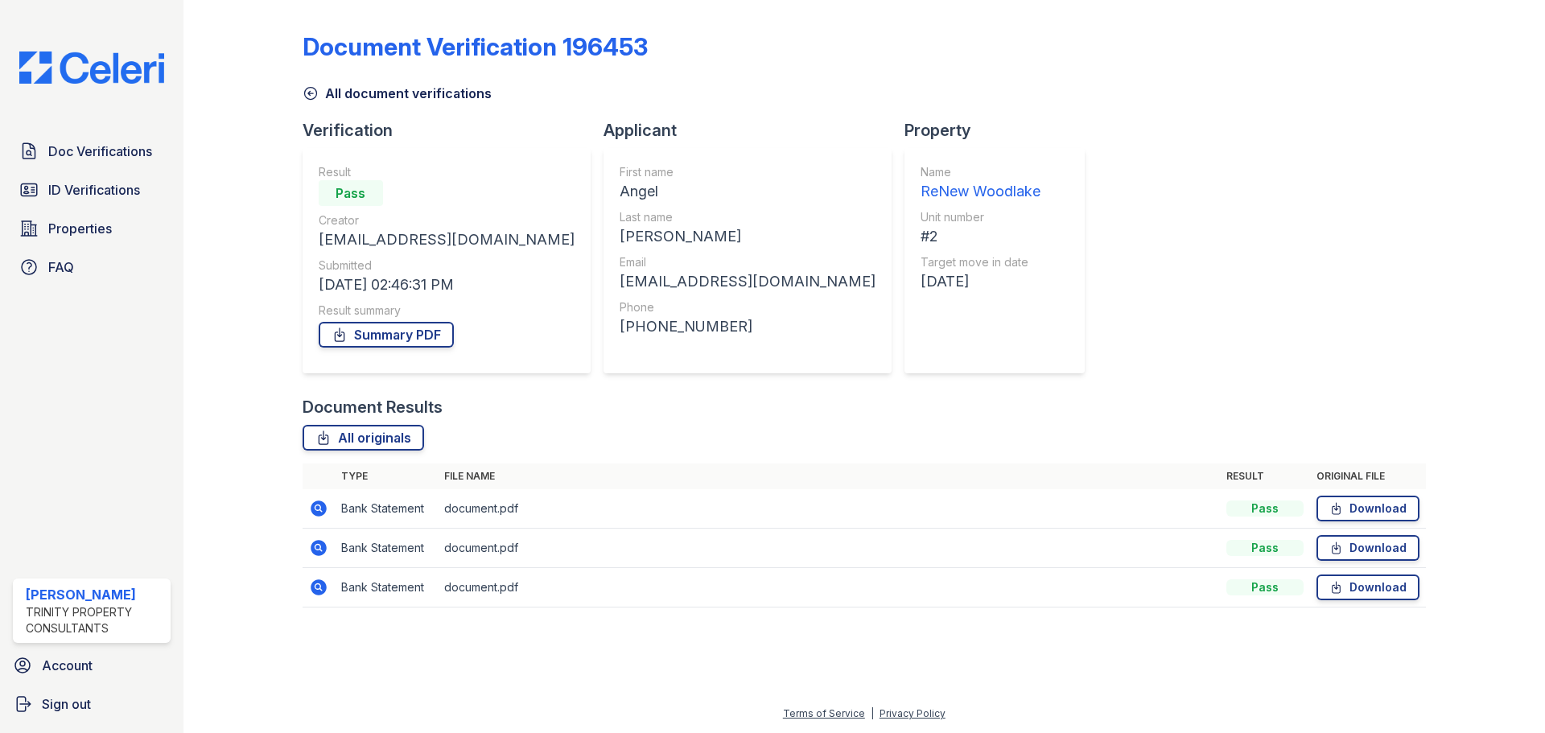
click at [311, 89] on icon at bounding box center [311, 93] width 16 height 16
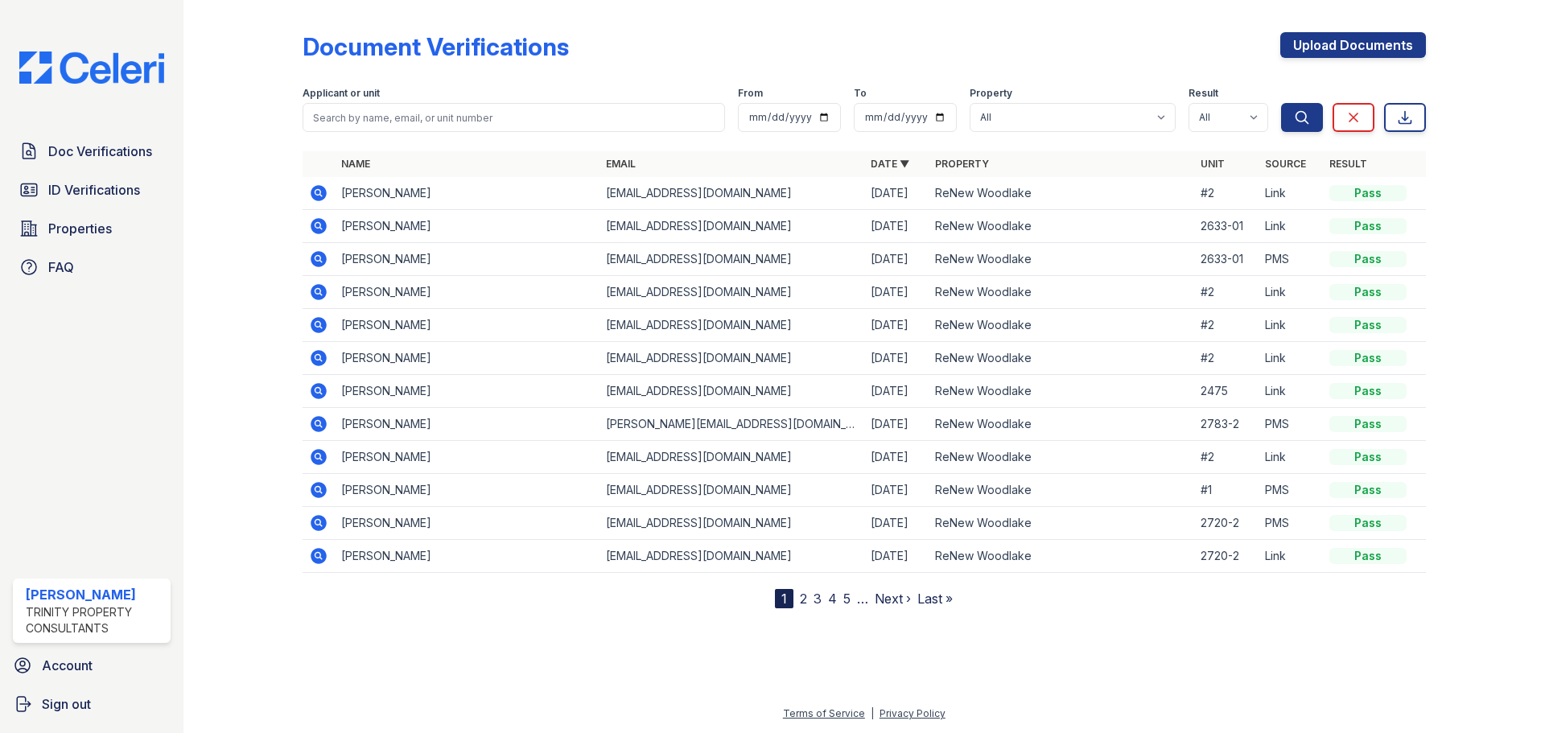
click at [323, 194] on icon at bounding box center [319, 193] width 16 height 16
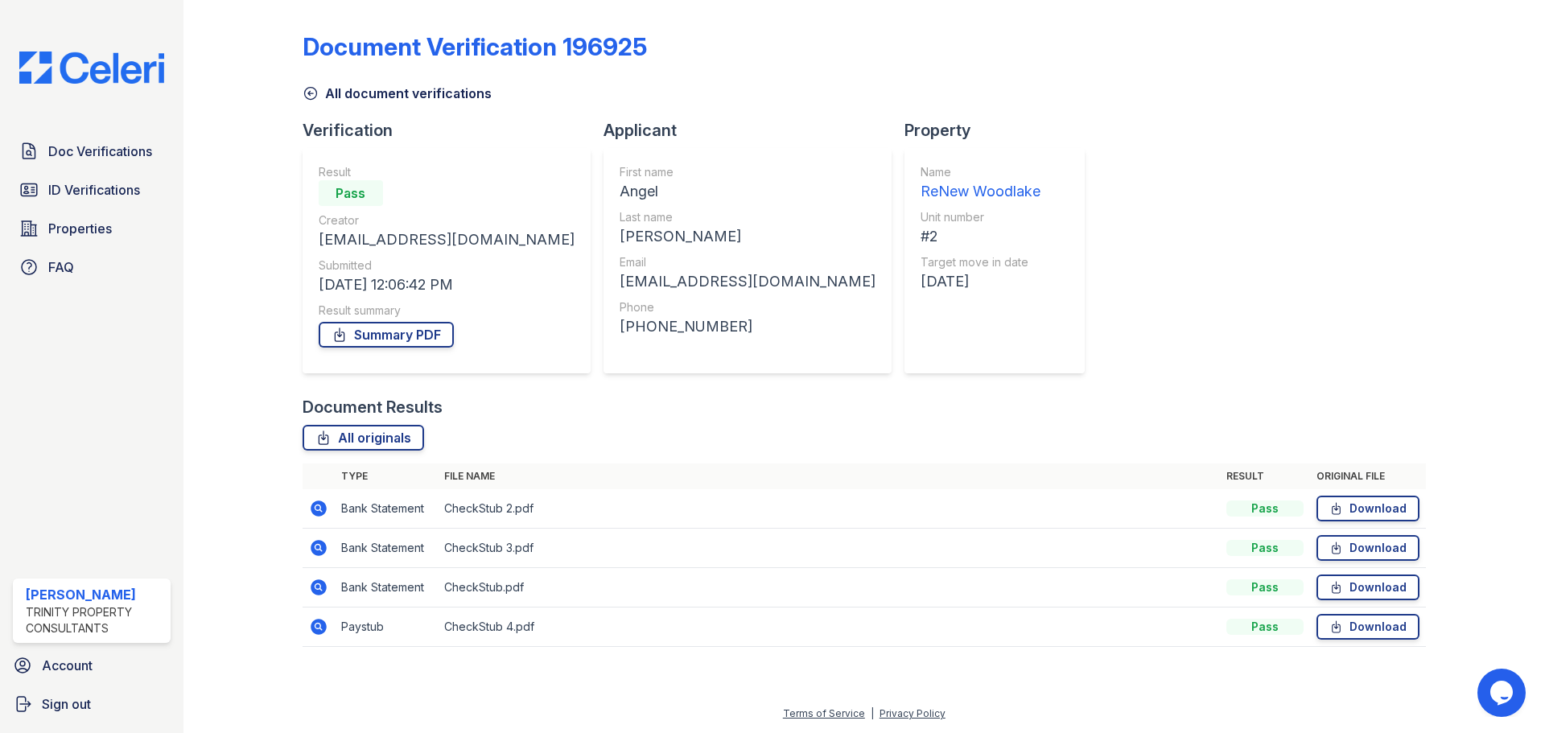
click at [266, 198] on div at bounding box center [255, 334] width 93 height 657
drag, startPoint x: 222, startPoint y: 198, endPoint x: 1223, endPoint y: 179, distance: 1001.3
click at [1224, 178] on div "Document Verification 196925 All document verifications Verification Result Pas…" at bounding box center [864, 334] width 1123 height 657
